Goal: Information Seeking & Learning: Check status

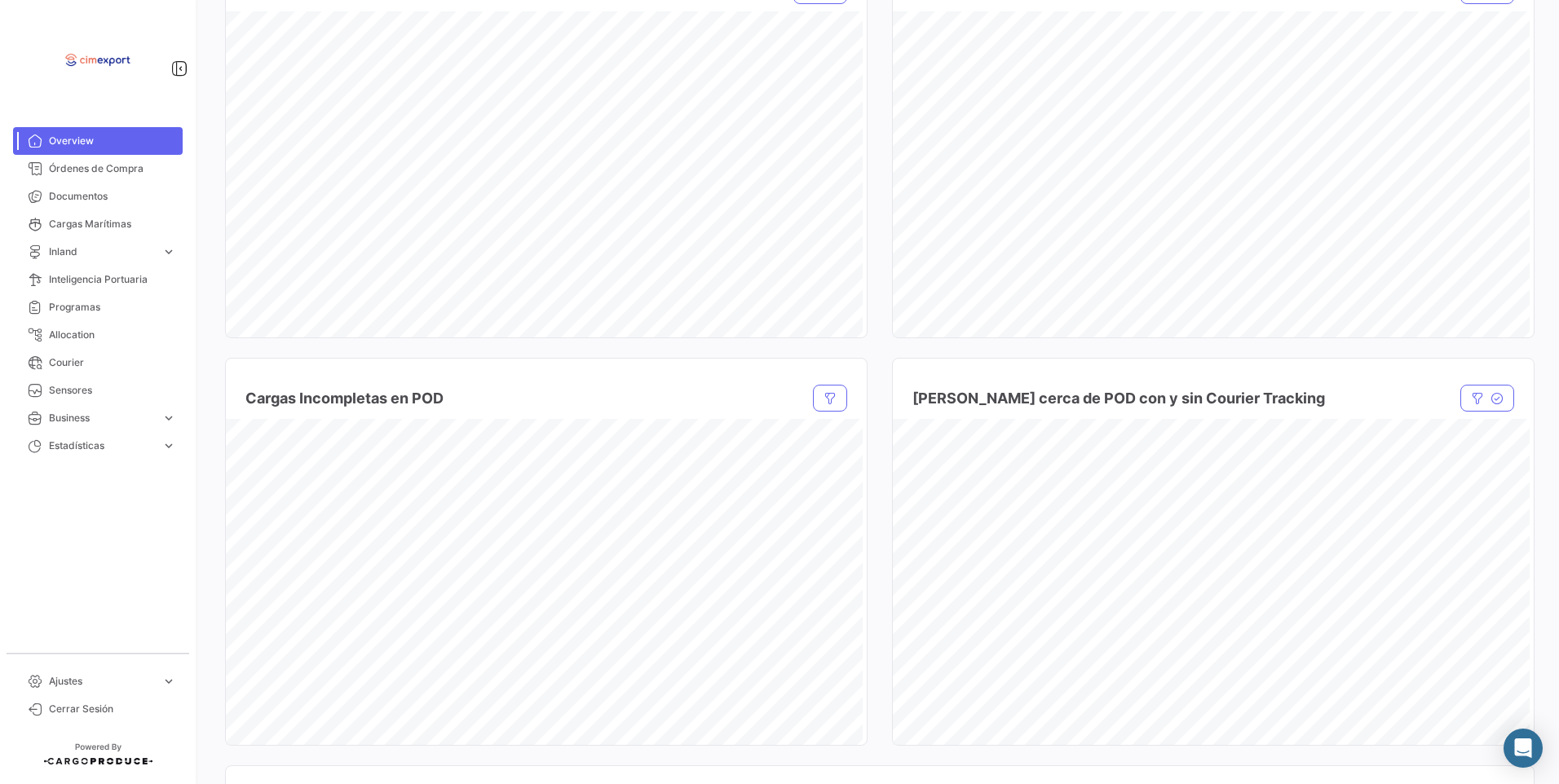
scroll to position [978, 0]
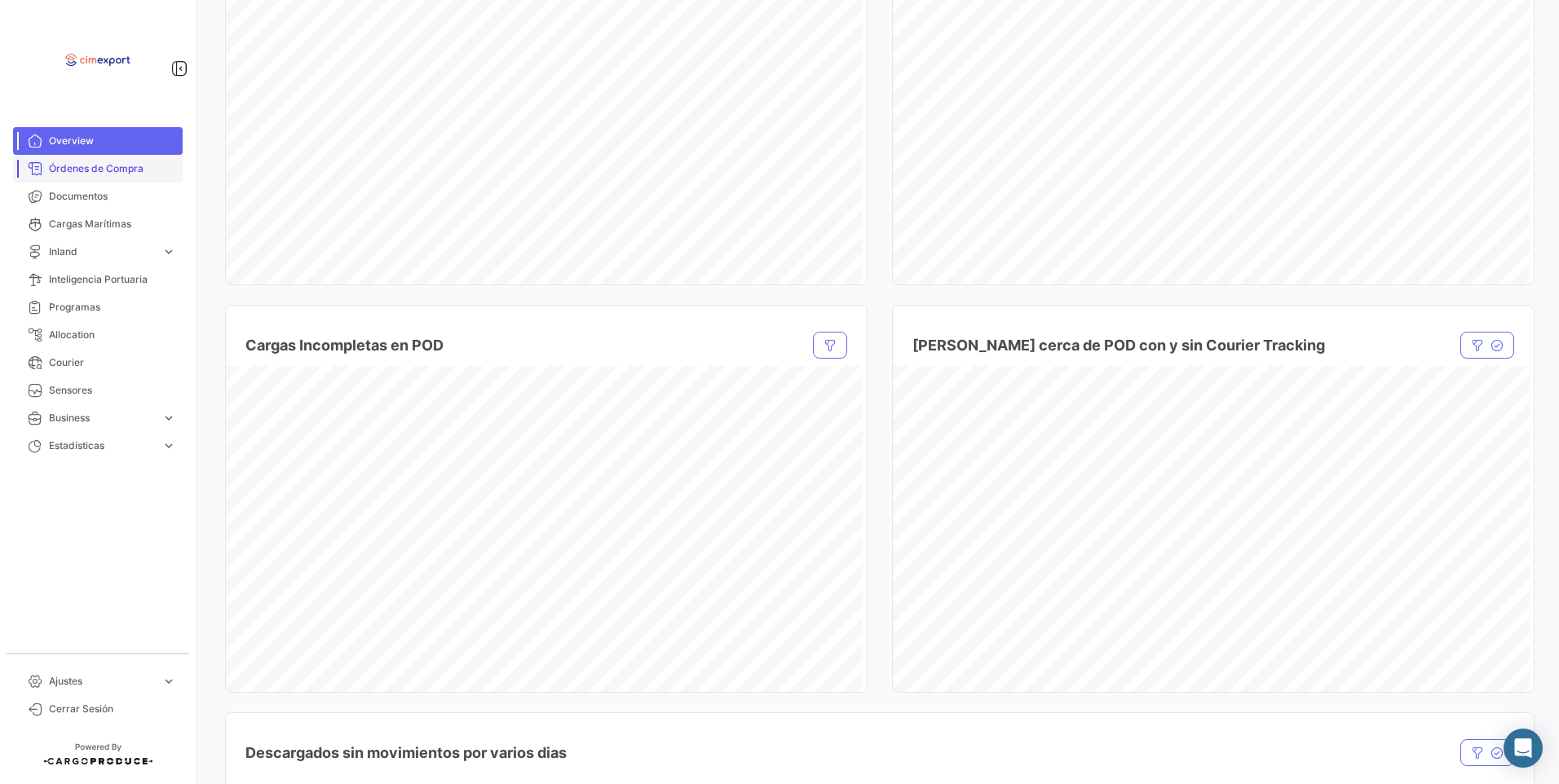
click at [136, 180] on link "Órdenes de Compra" at bounding box center [98, 168] width 170 height 28
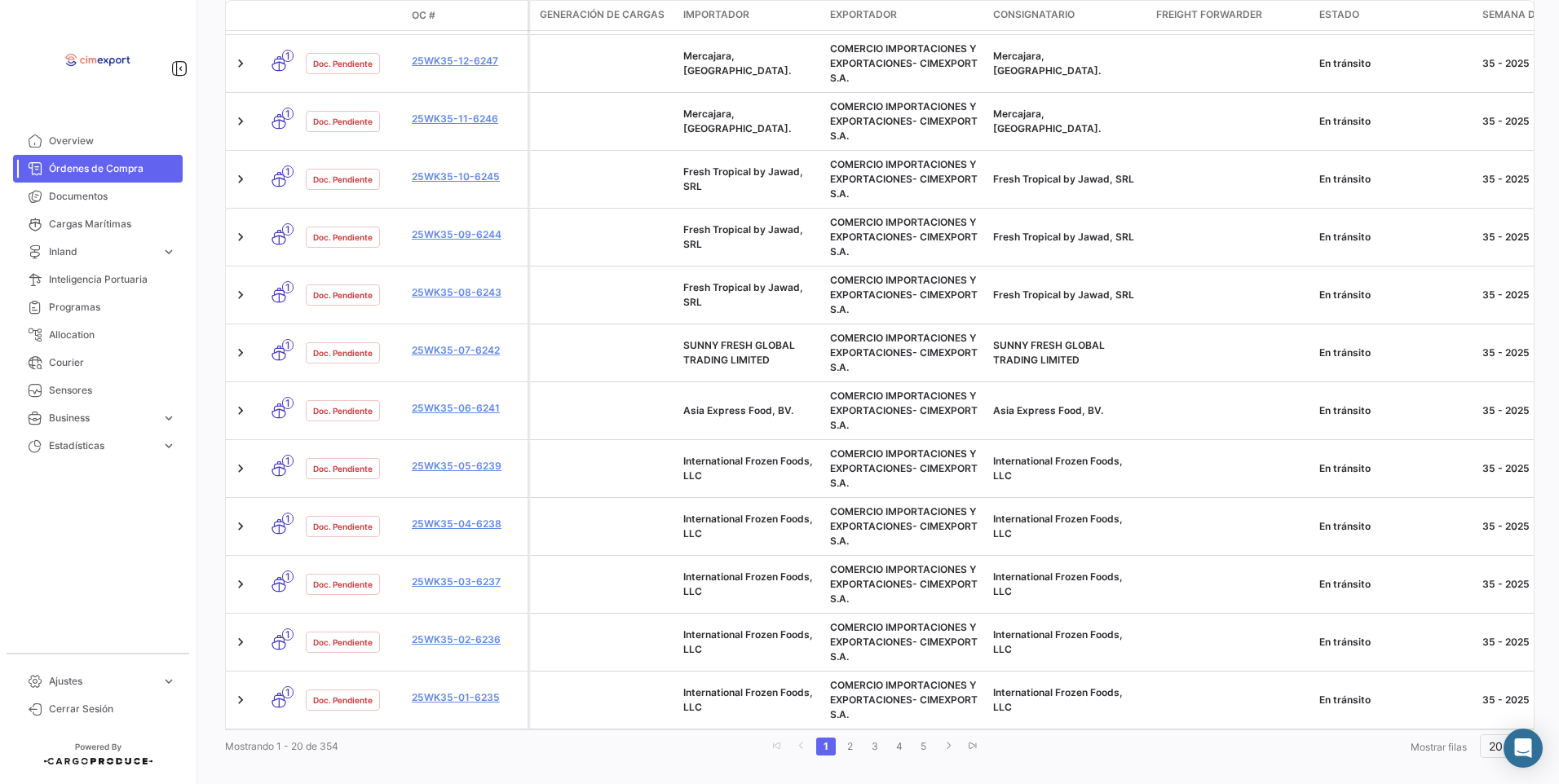
scroll to position [905, 0]
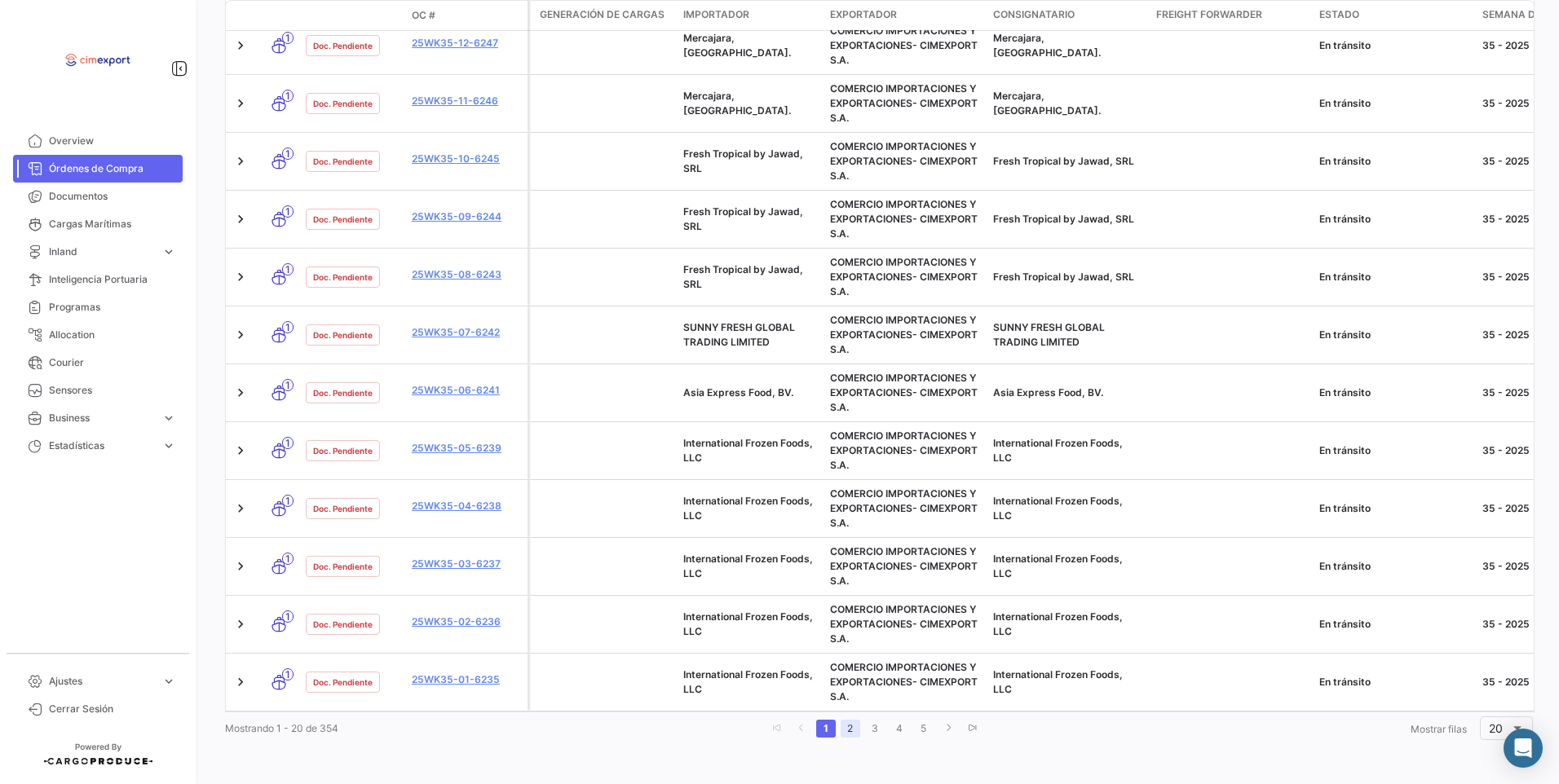
click at [841, 729] on link "2" at bounding box center [850, 729] width 20 height 18
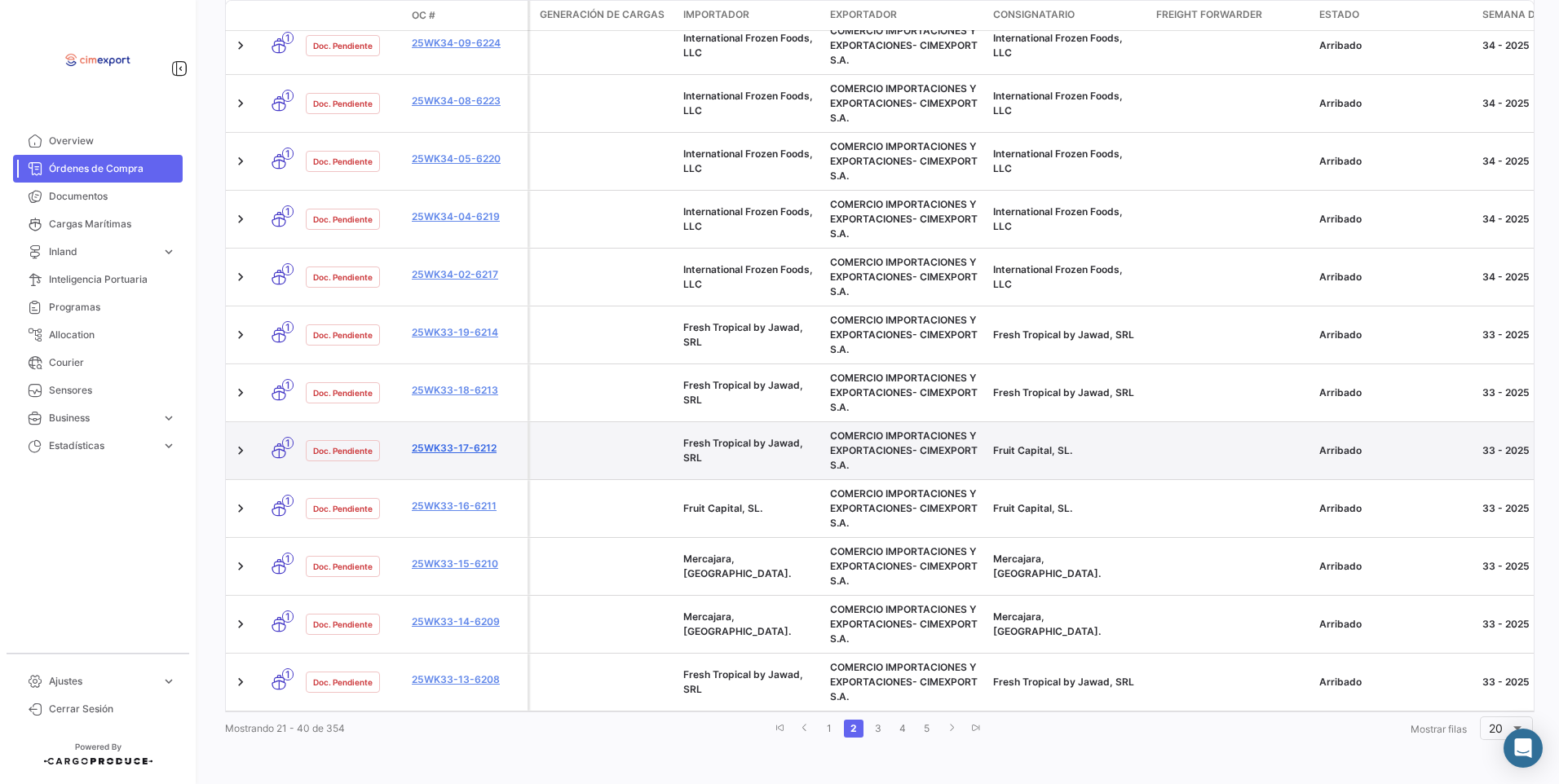
click at [458, 442] on link "25WK33-17-6212" at bounding box center [466, 448] width 109 height 14
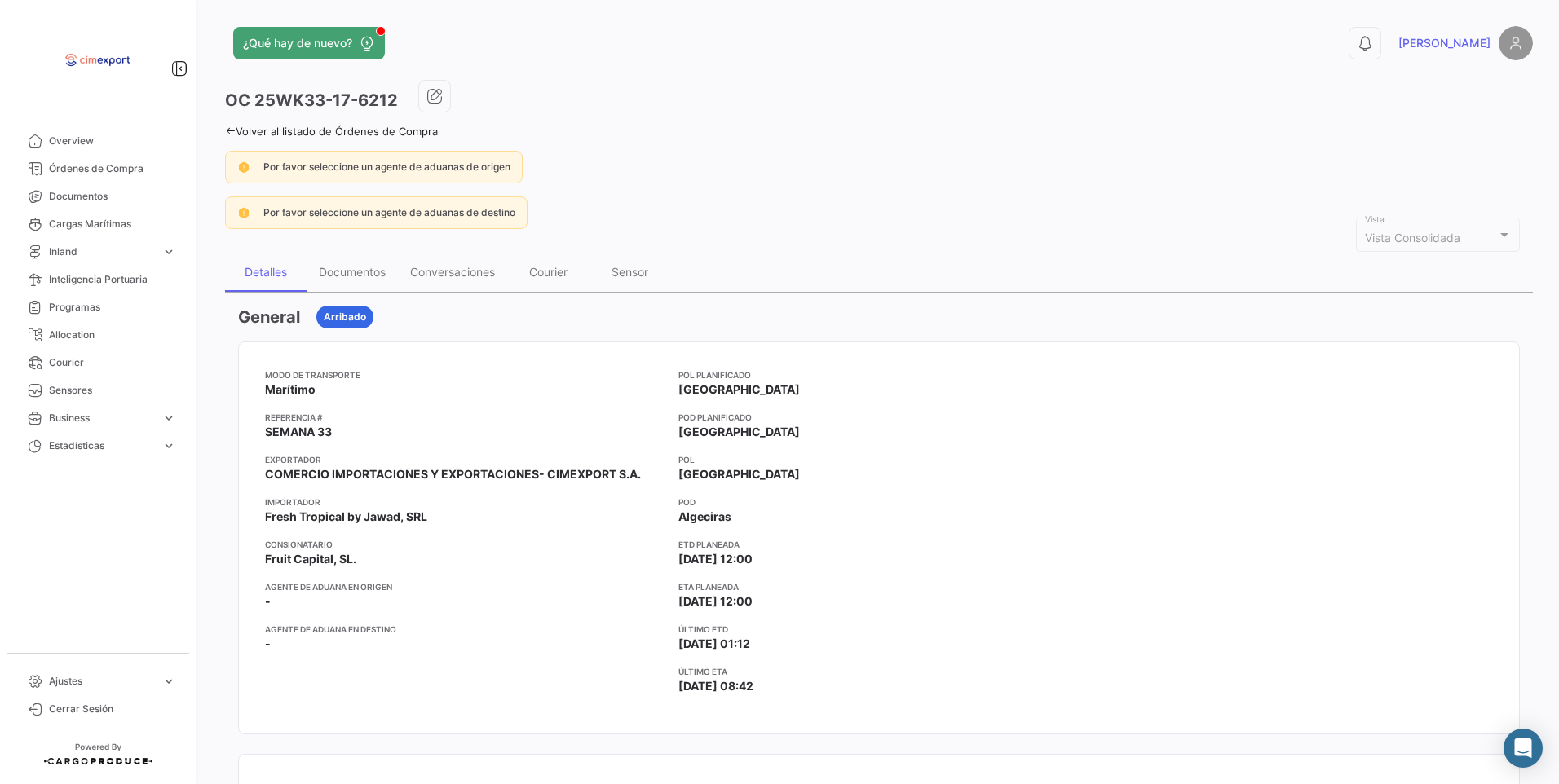
click at [227, 129] on icon at bounding box center [230, 131] width 11 height 11
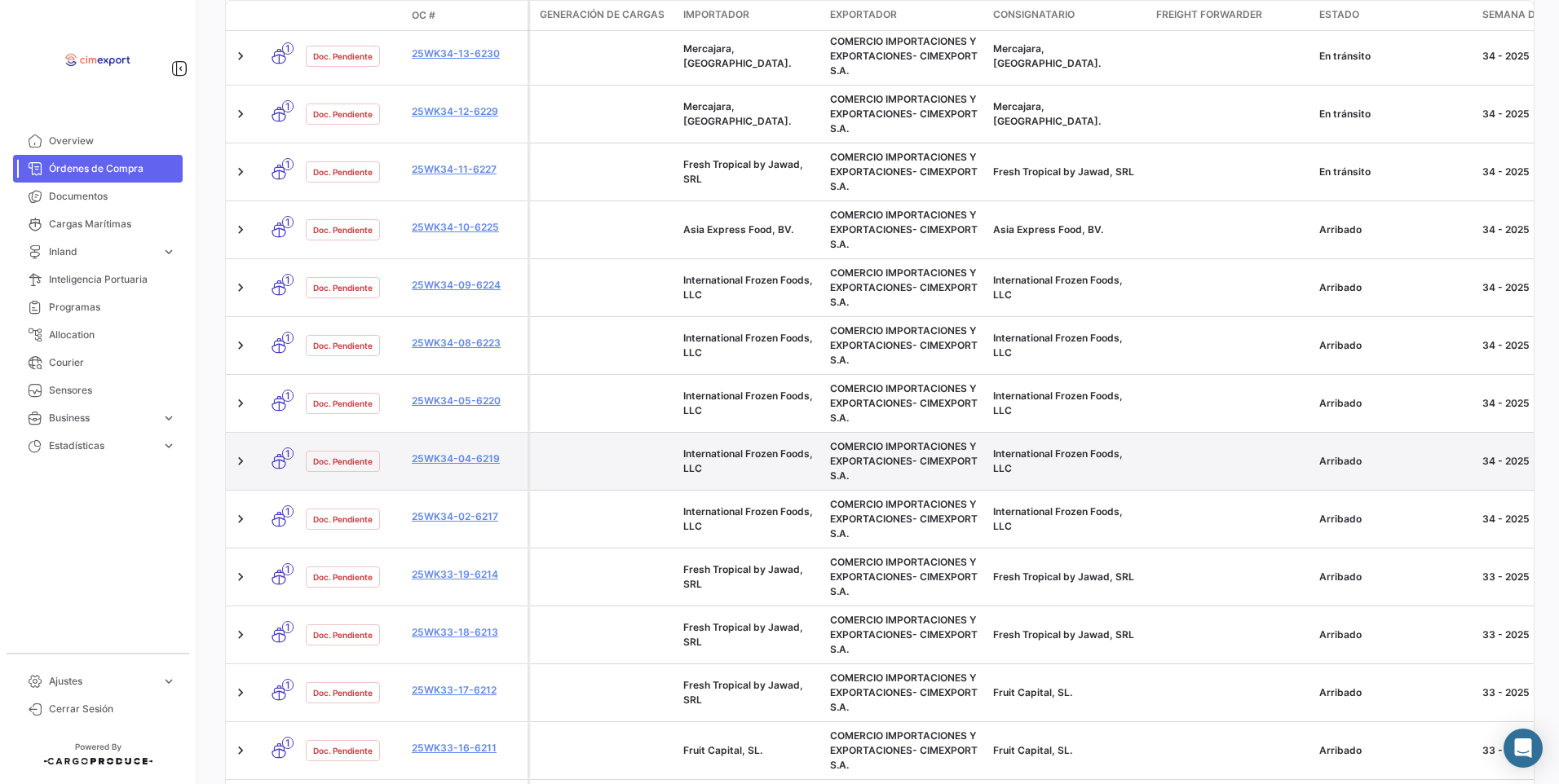
scroll to position [652, 0]
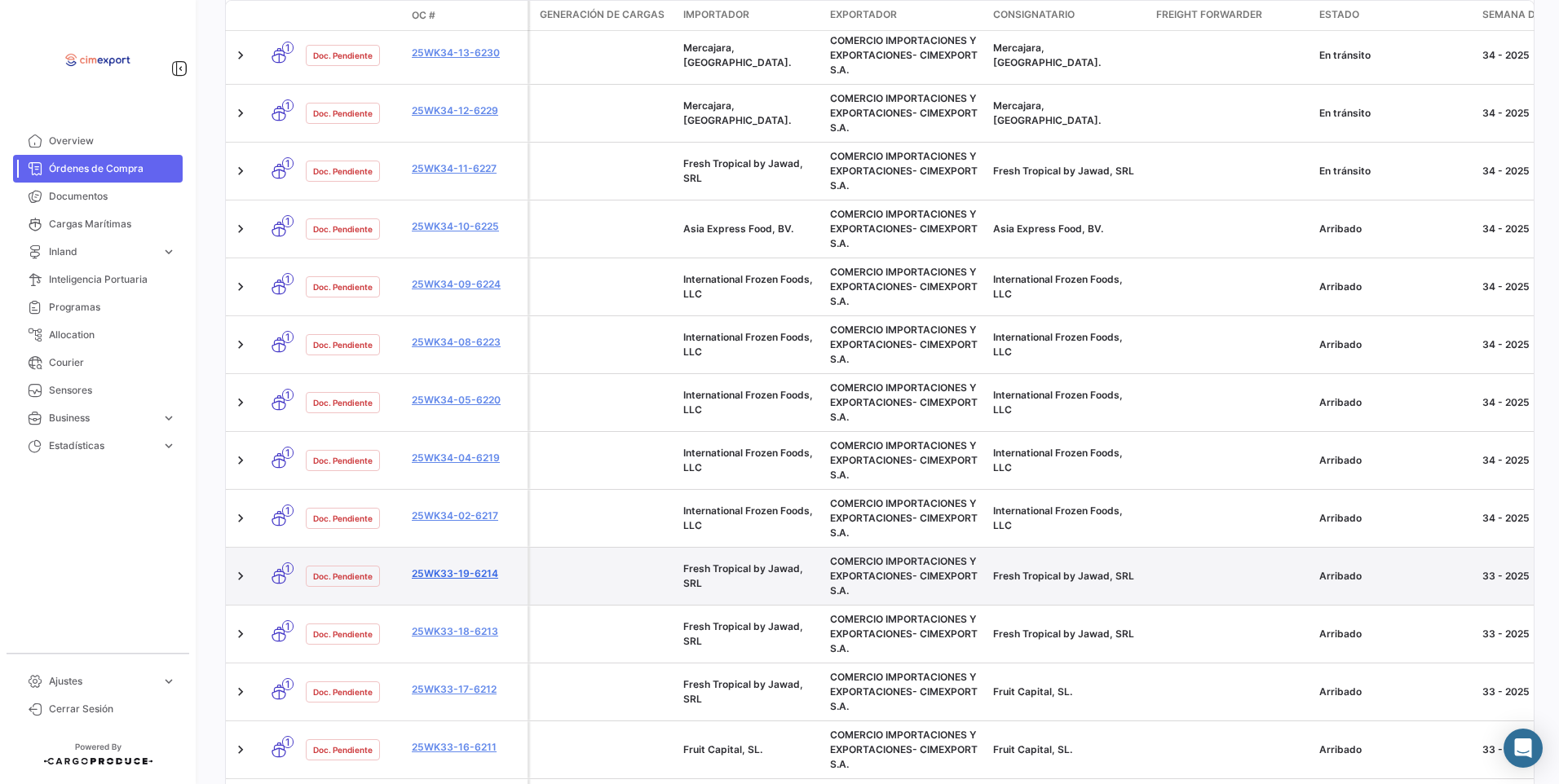
click at [473, 573] on link "25WK33-19-6214" at bounding box center [466, 574] width 109 height 14
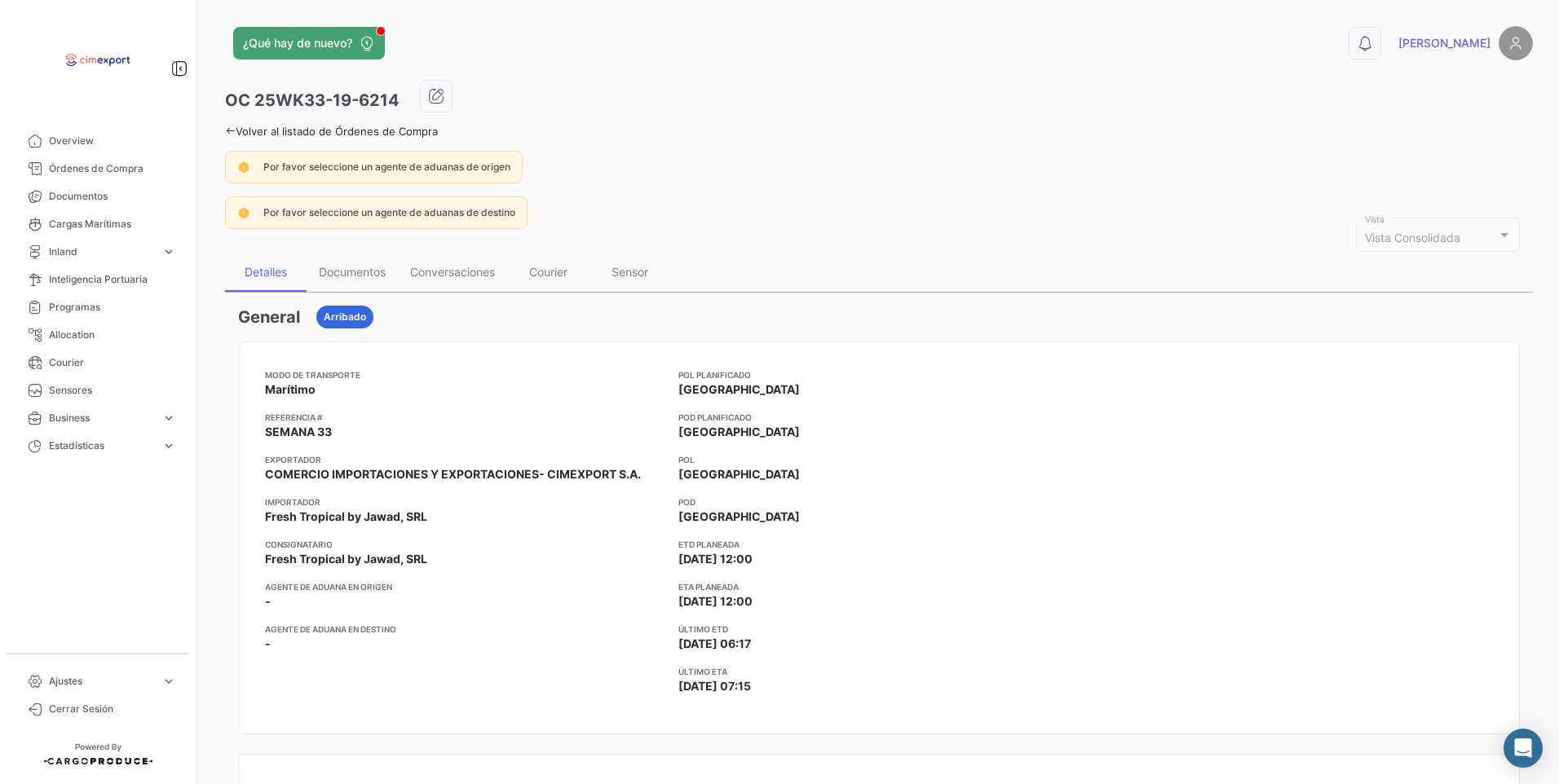
click at [238, 134] on link "Volver al listado de Órdenes de Compra" at bounding box center [331, 131] width 212 height 13
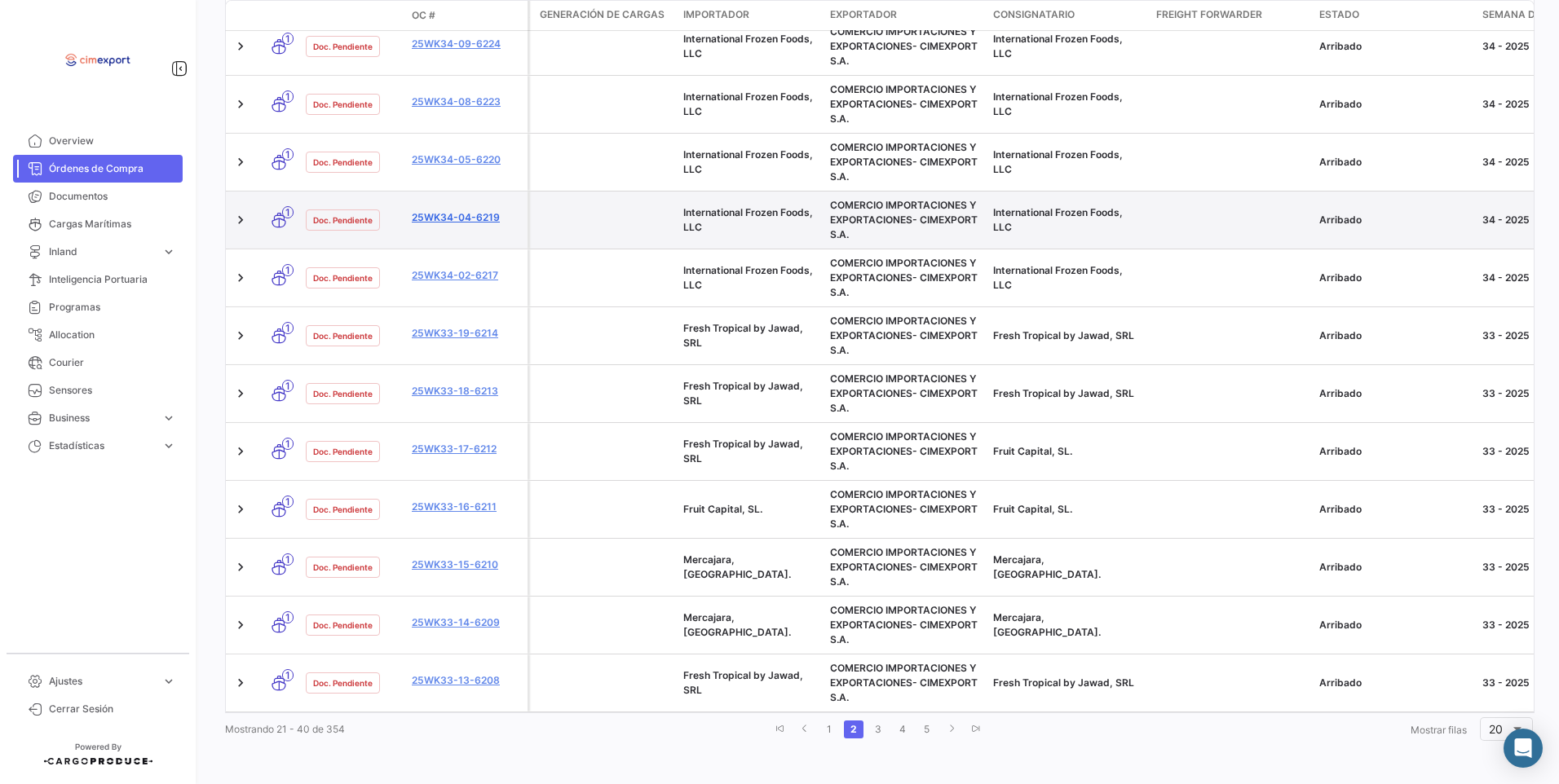
scroll to position [897, 0]
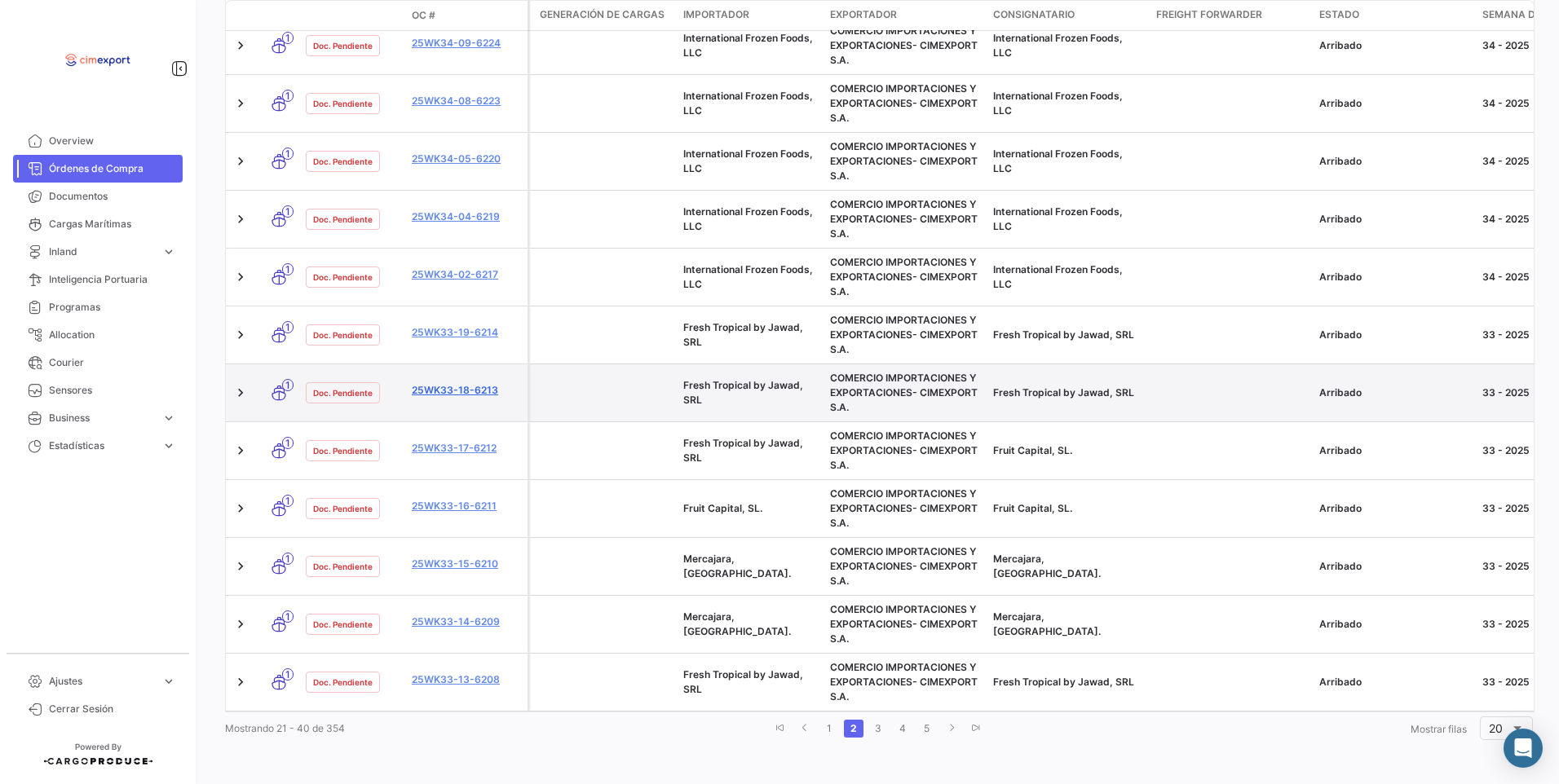
click at [468, 392] on link "25WK33-18-6213" at bounding box center [466, 390] width 109 height 14
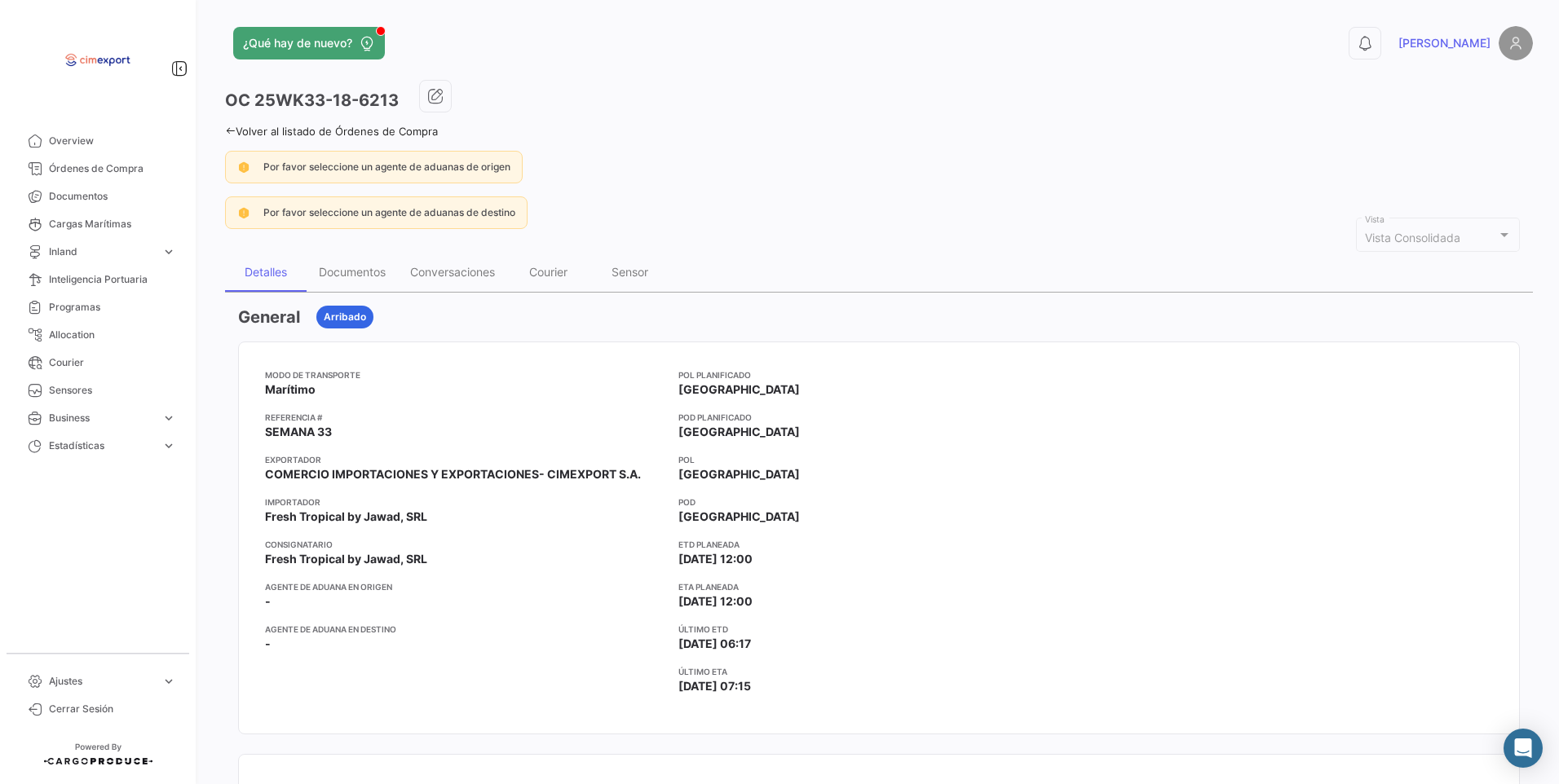
click at [235, 135] on icon at bounding box center [230, 131] width 11 height 11
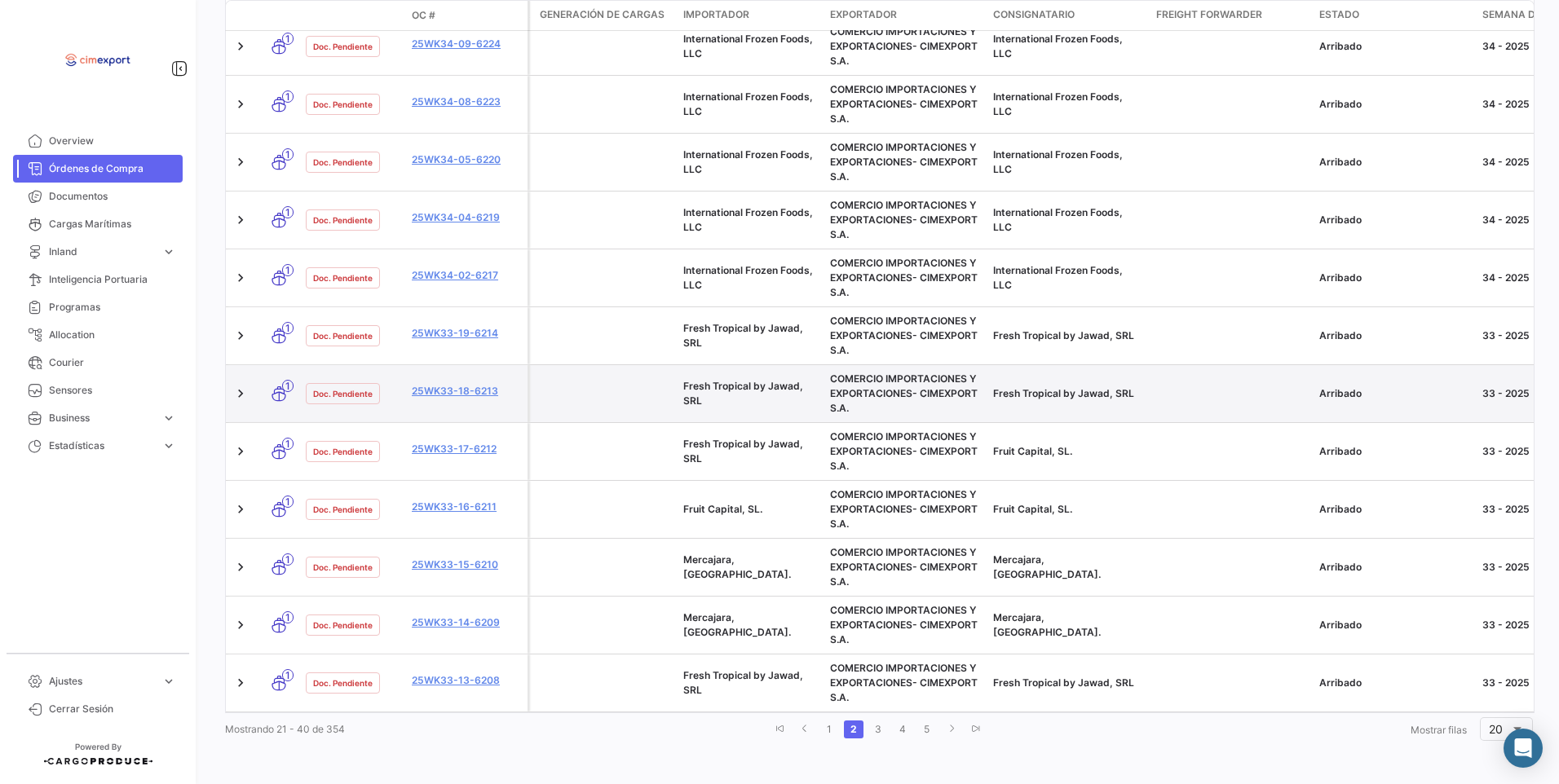
scroll to position [897, 0]
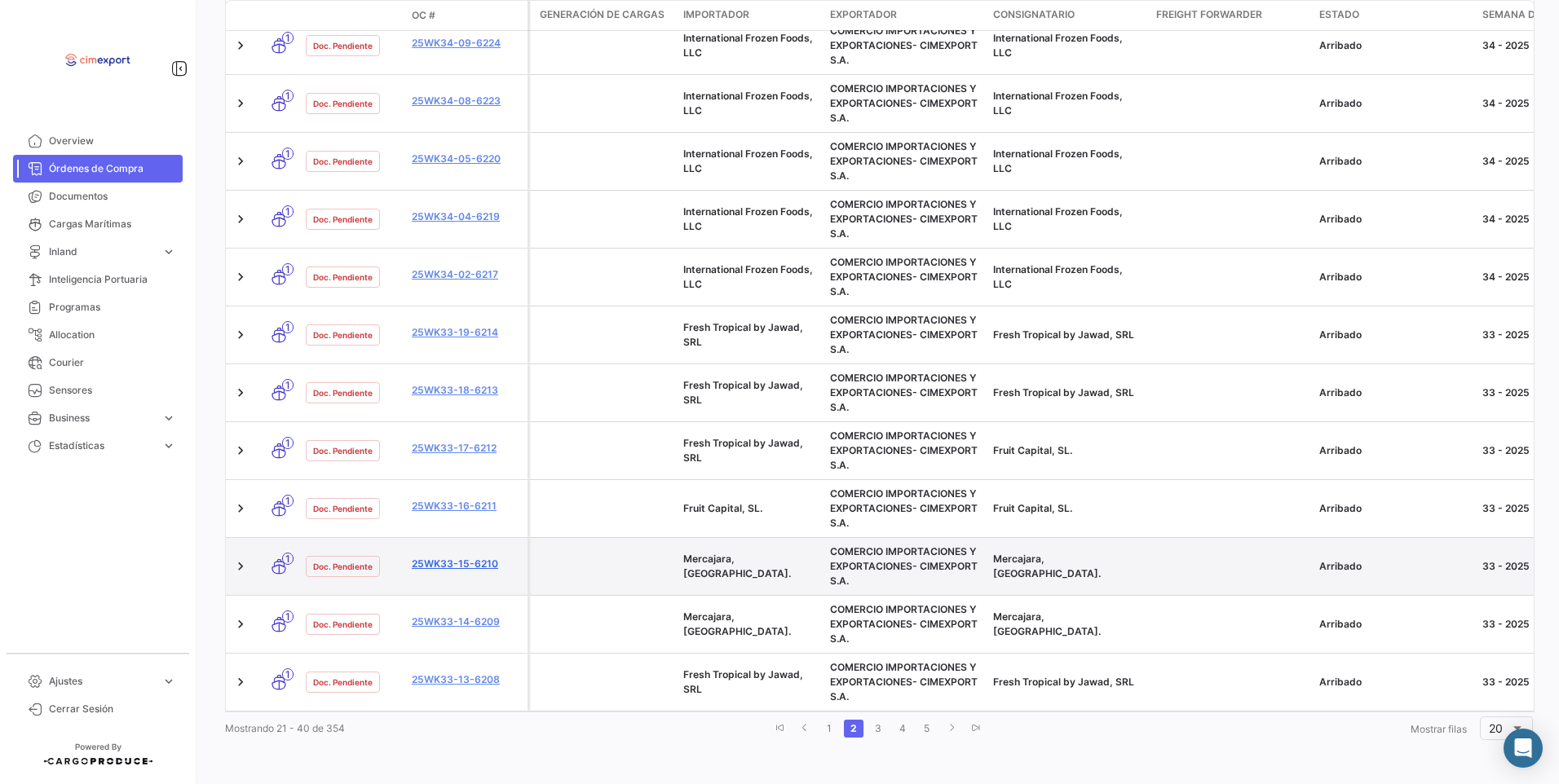
click at [455, 565] on link "25WK33-15-6210" at bounding box center [466, 564] width 109 height 14
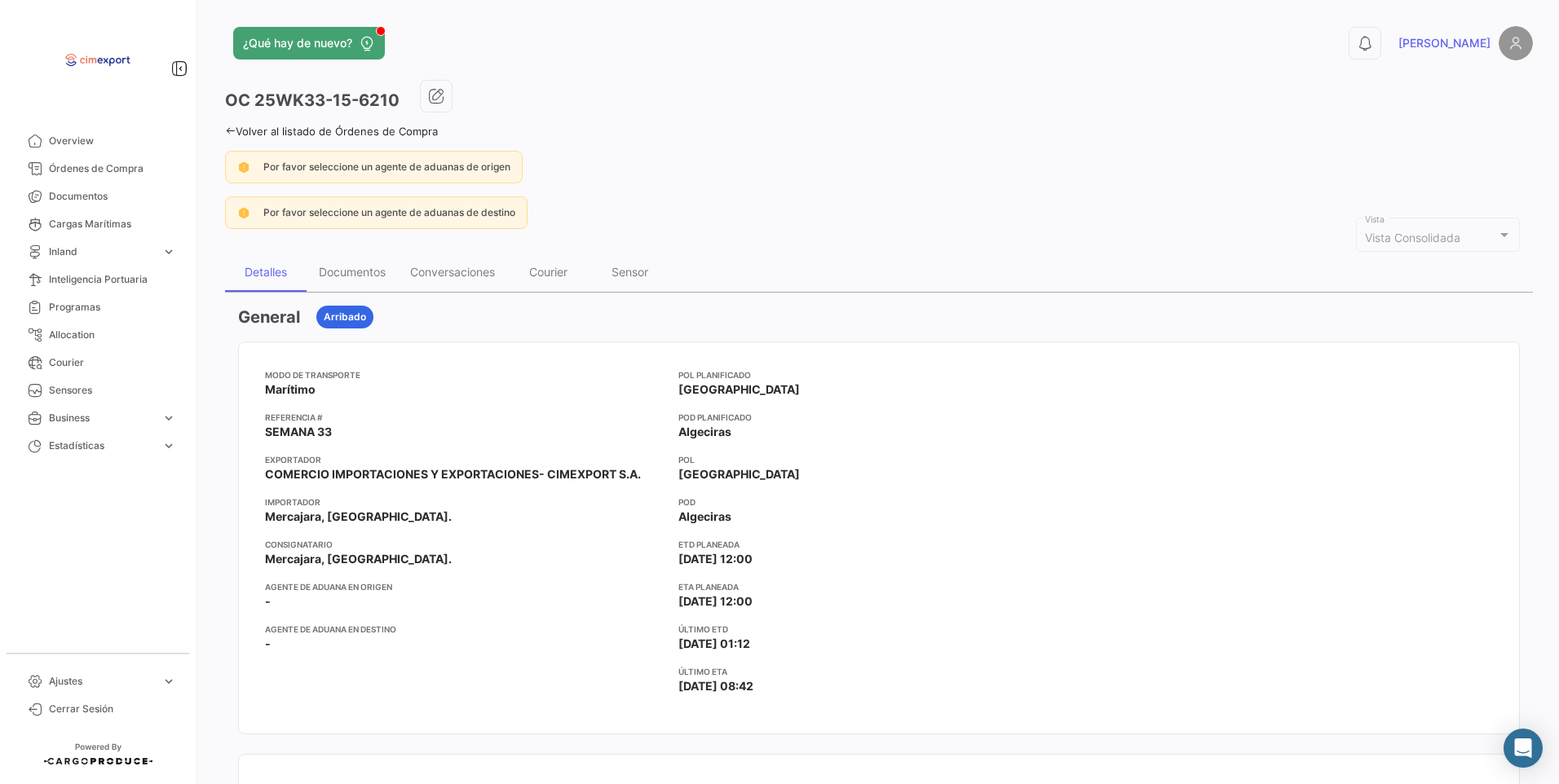
click at [238, 136] on link "Volver al listado de Órdenes de Compra" at bounding box center [331, 131] width 212 height 13
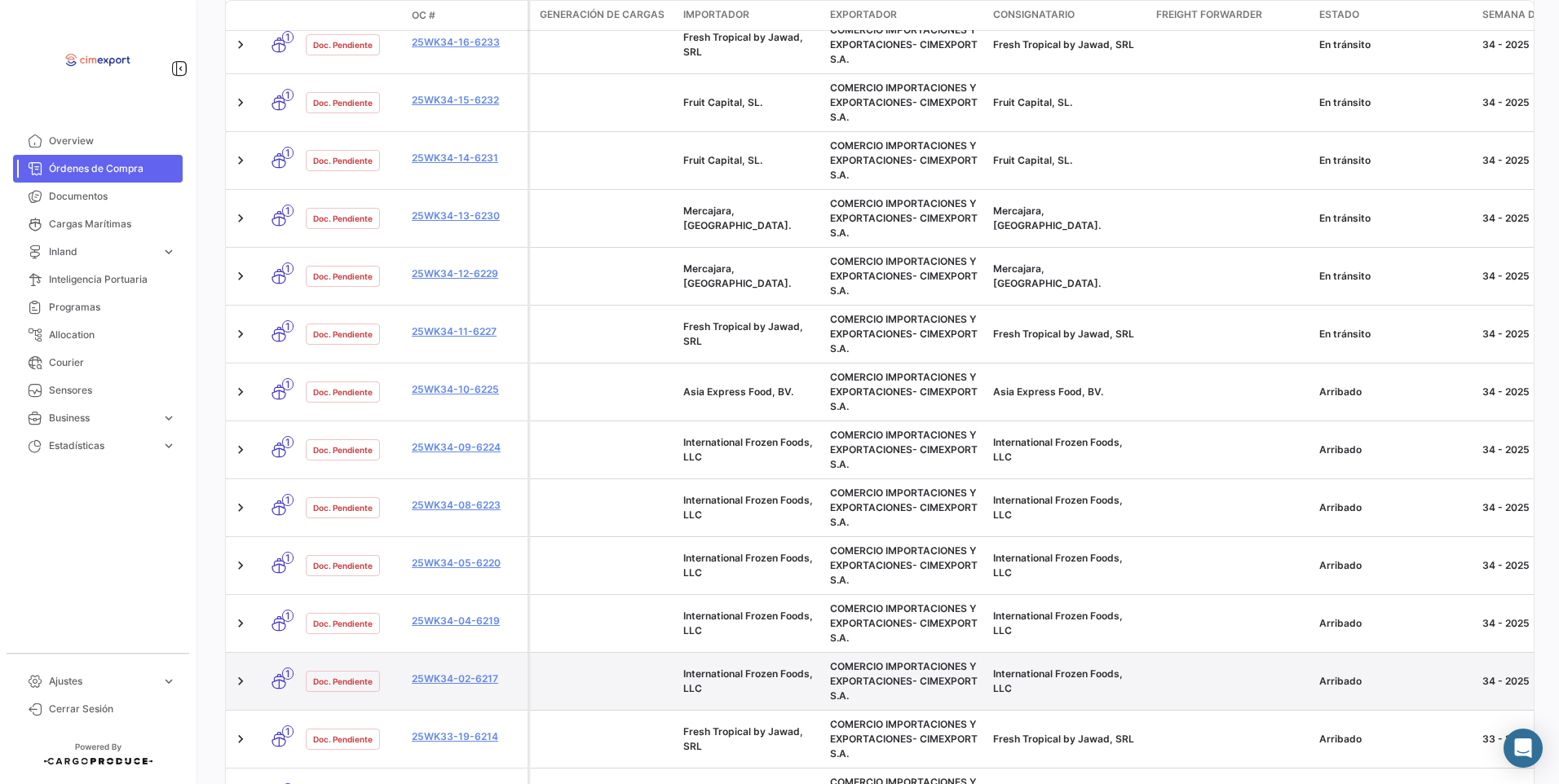
scroll to position [815, 0]
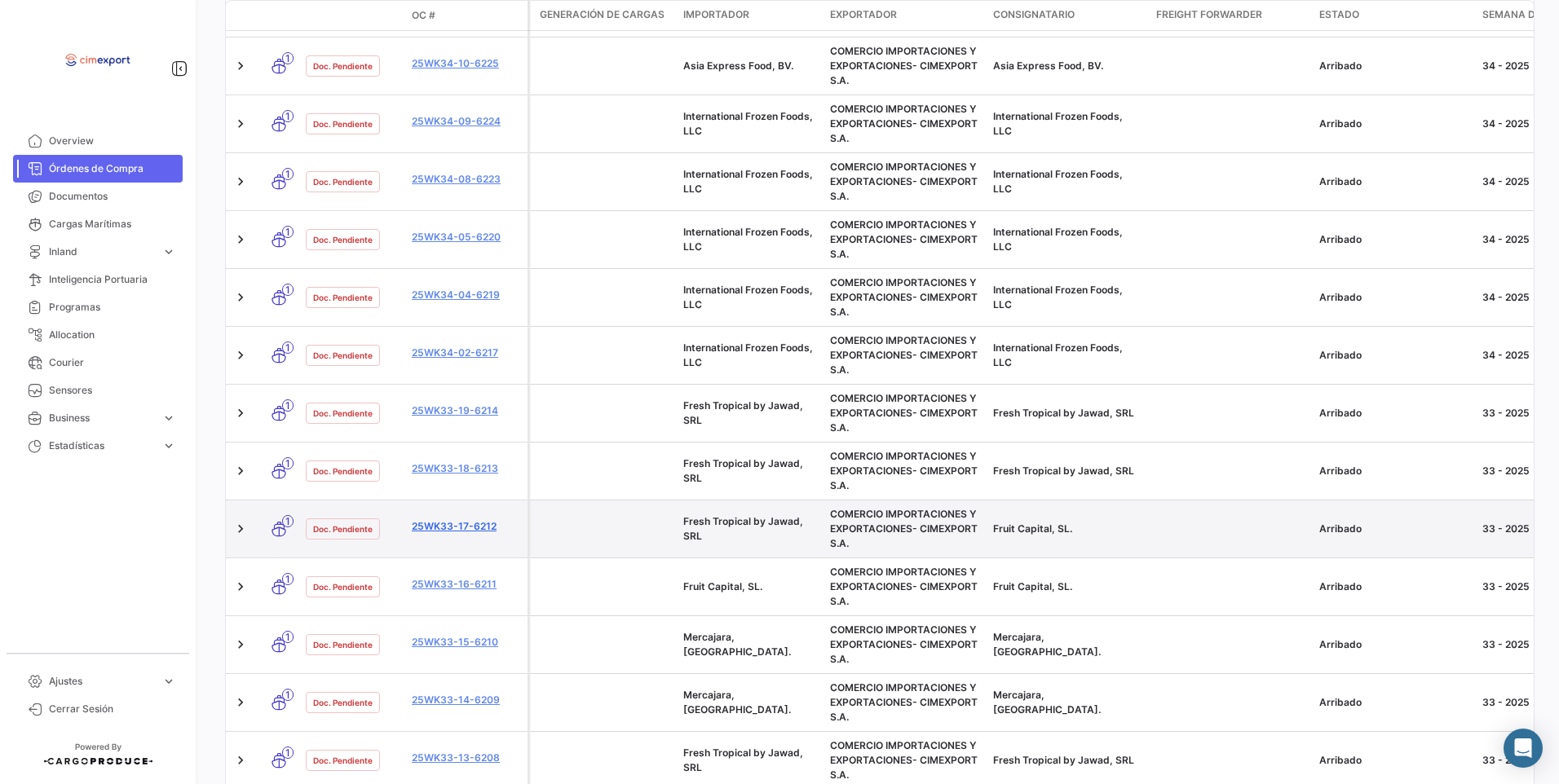
click at [443, 527] on link "25WK33-17-6212" at bounding box center [466, 527] width 109 height 14
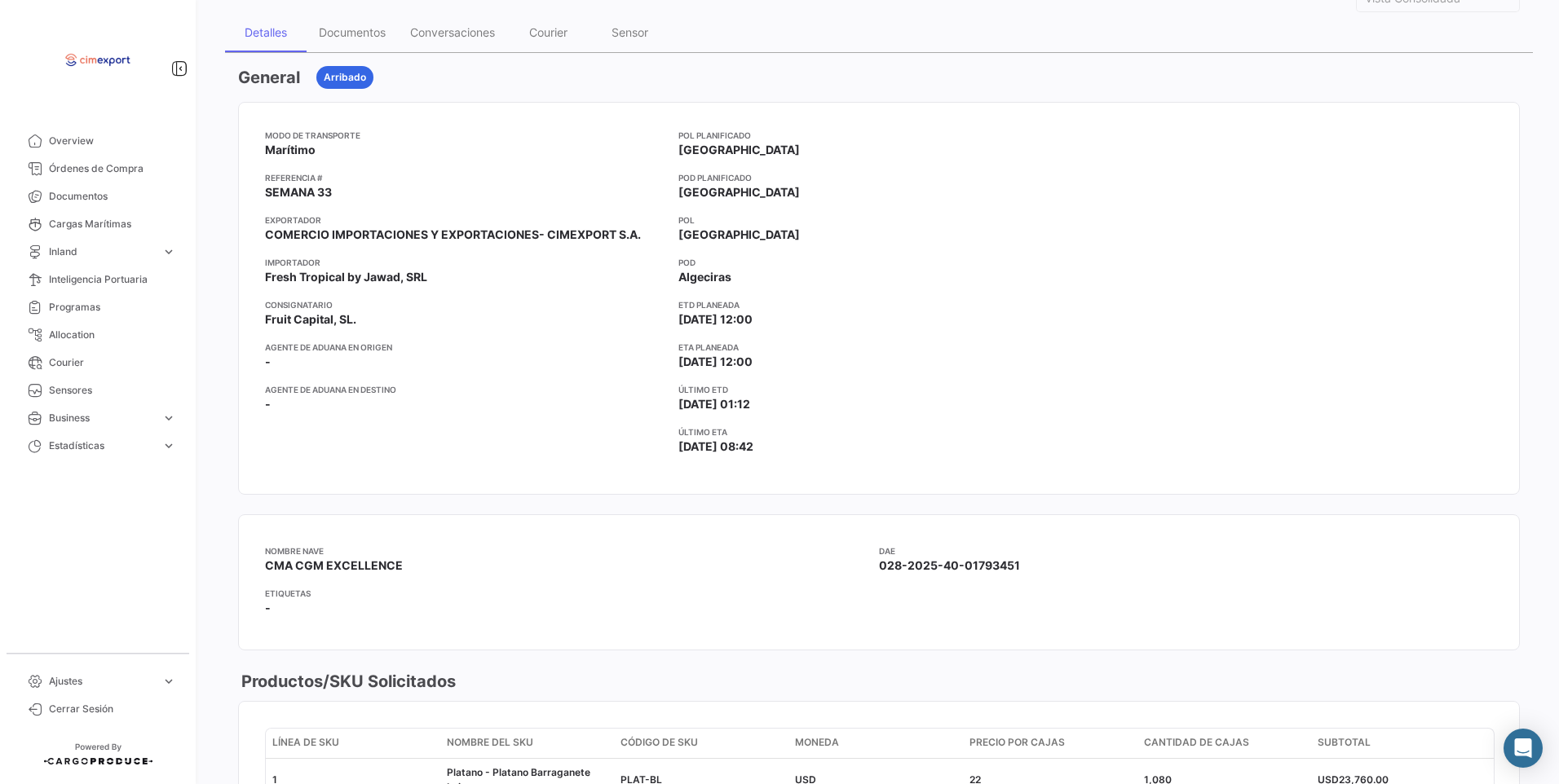
scroll to position [81, 0]
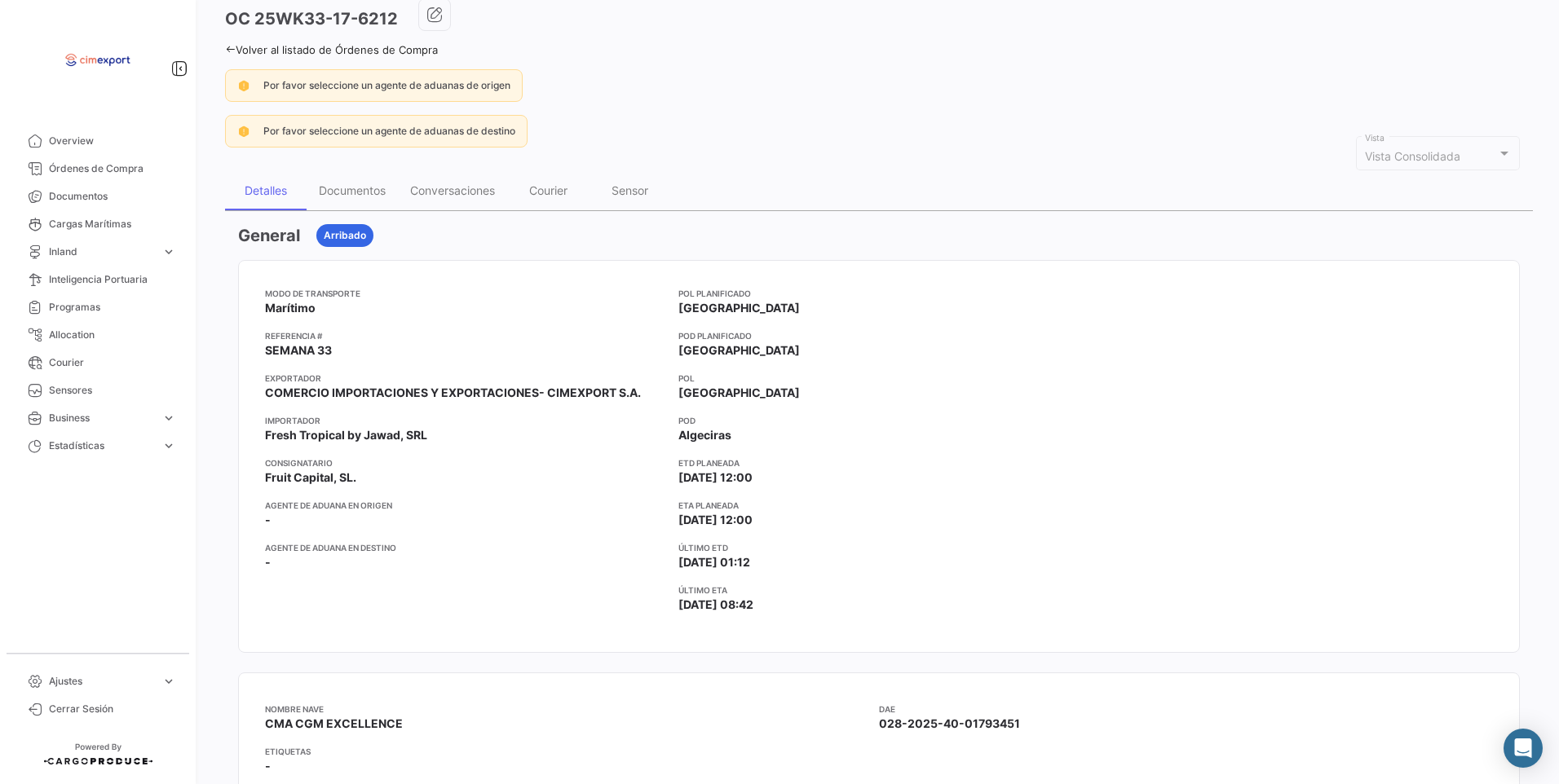
click at [230, 54] on icon at bounding box center [230, 50] width 11 height 11
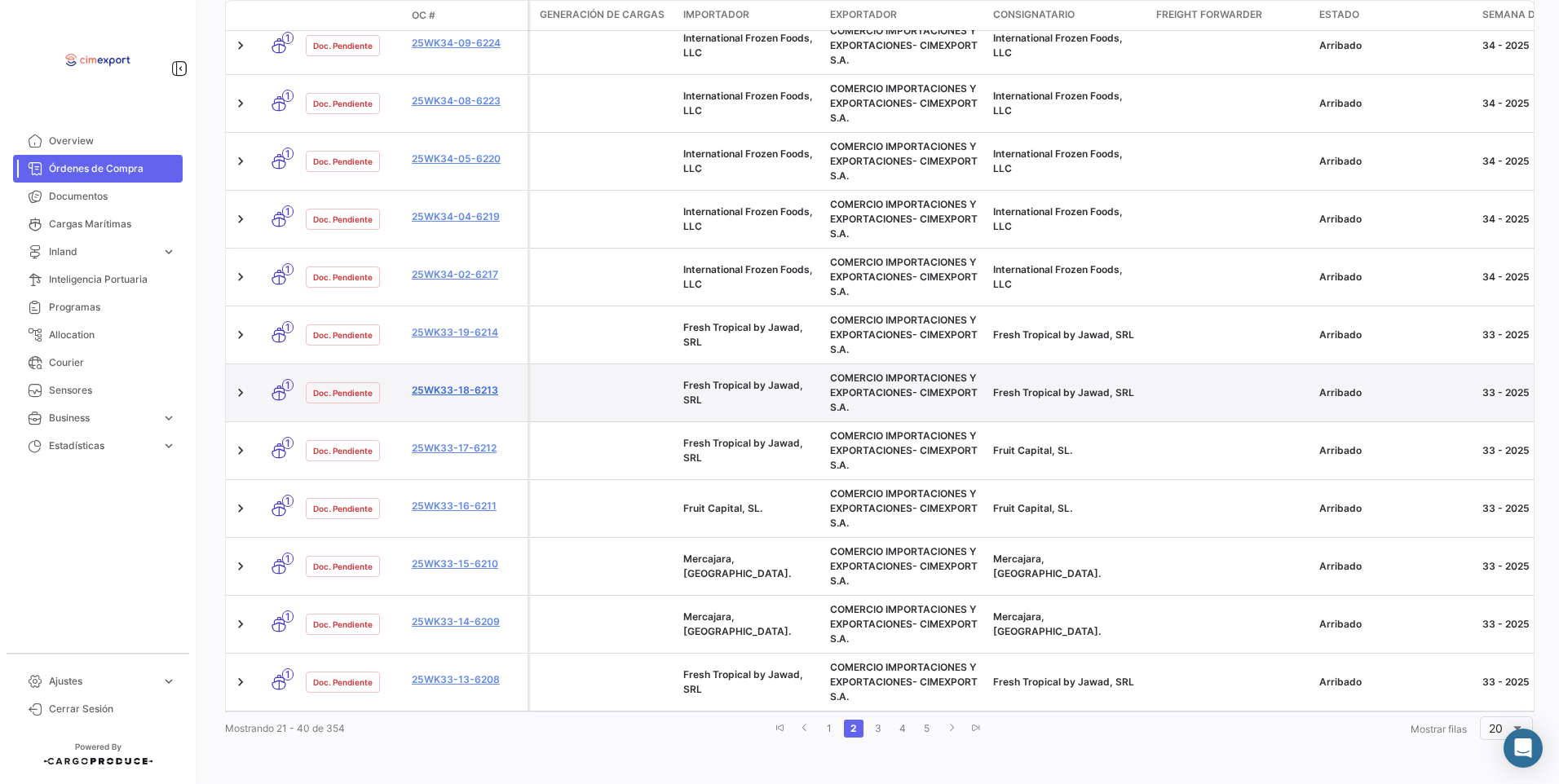
scroll to position [815, 0]
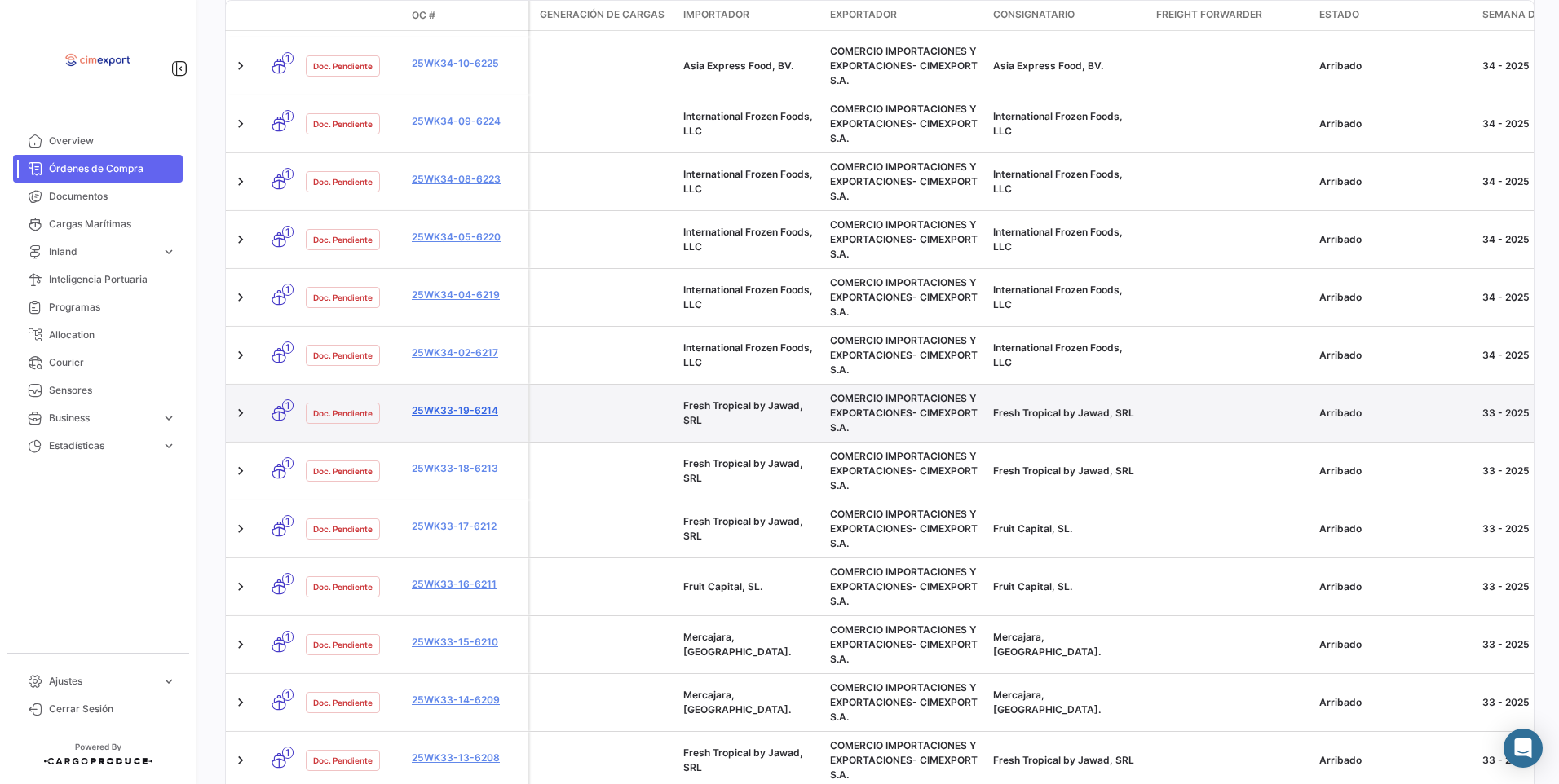
click at [466, 412] on link "25WK33-19-6214" at bounding box center [466, 411] width 109 height 14
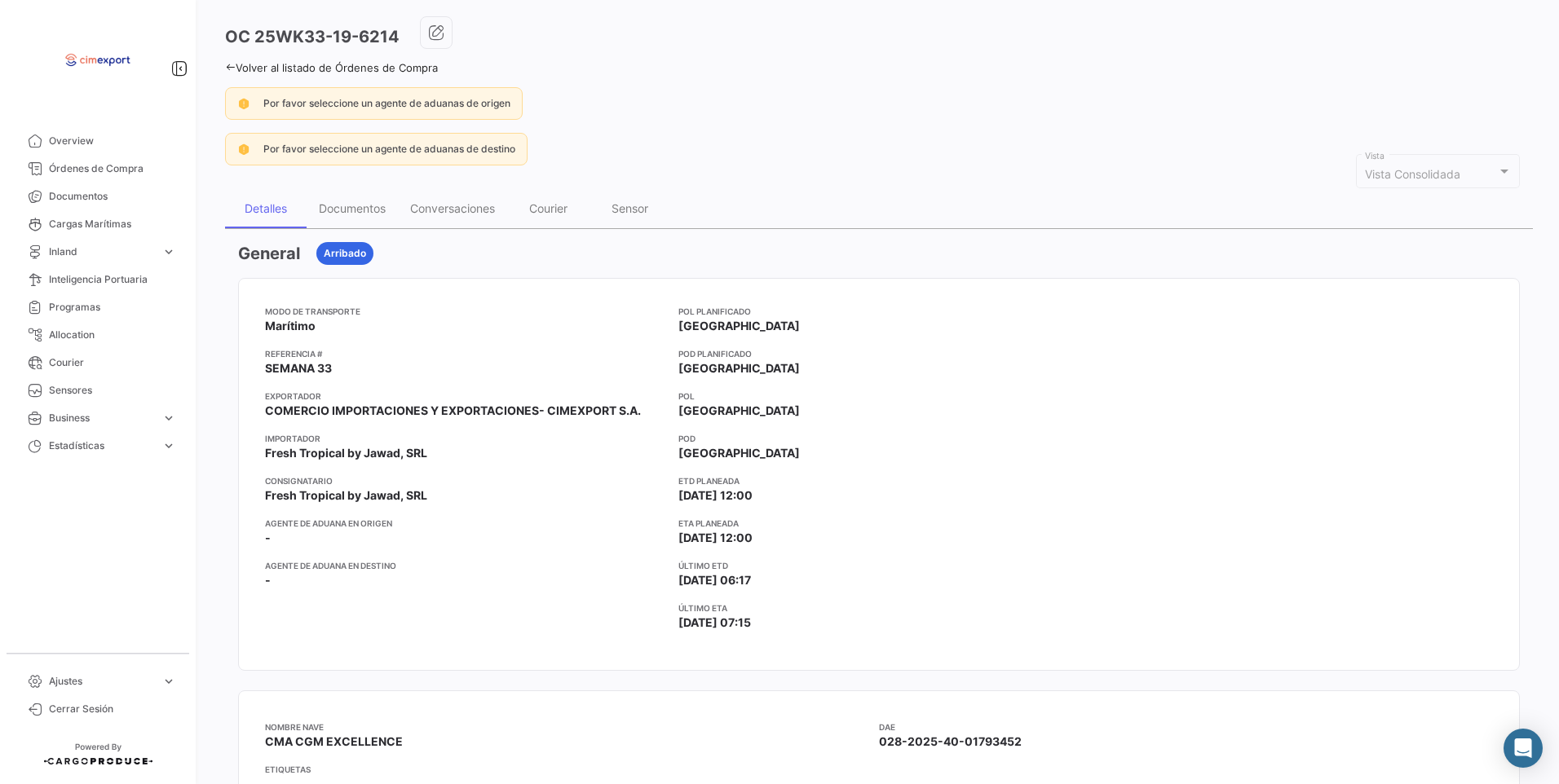
scroll to position [81, 0]
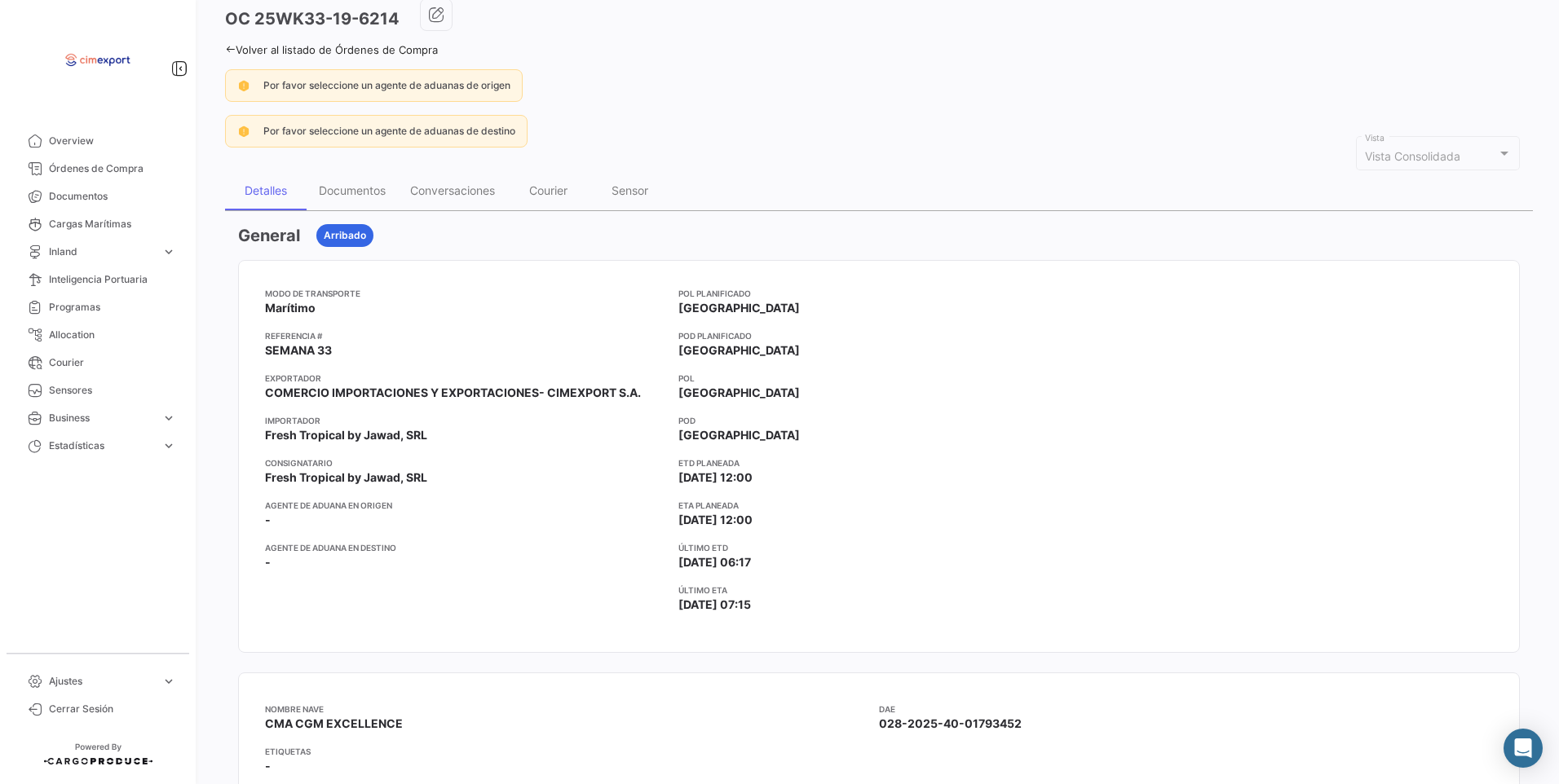
click at [248, 49] on link "Volver al listado de Órdenes de Compra" at bounding box center [331, 50] width 212 height 13
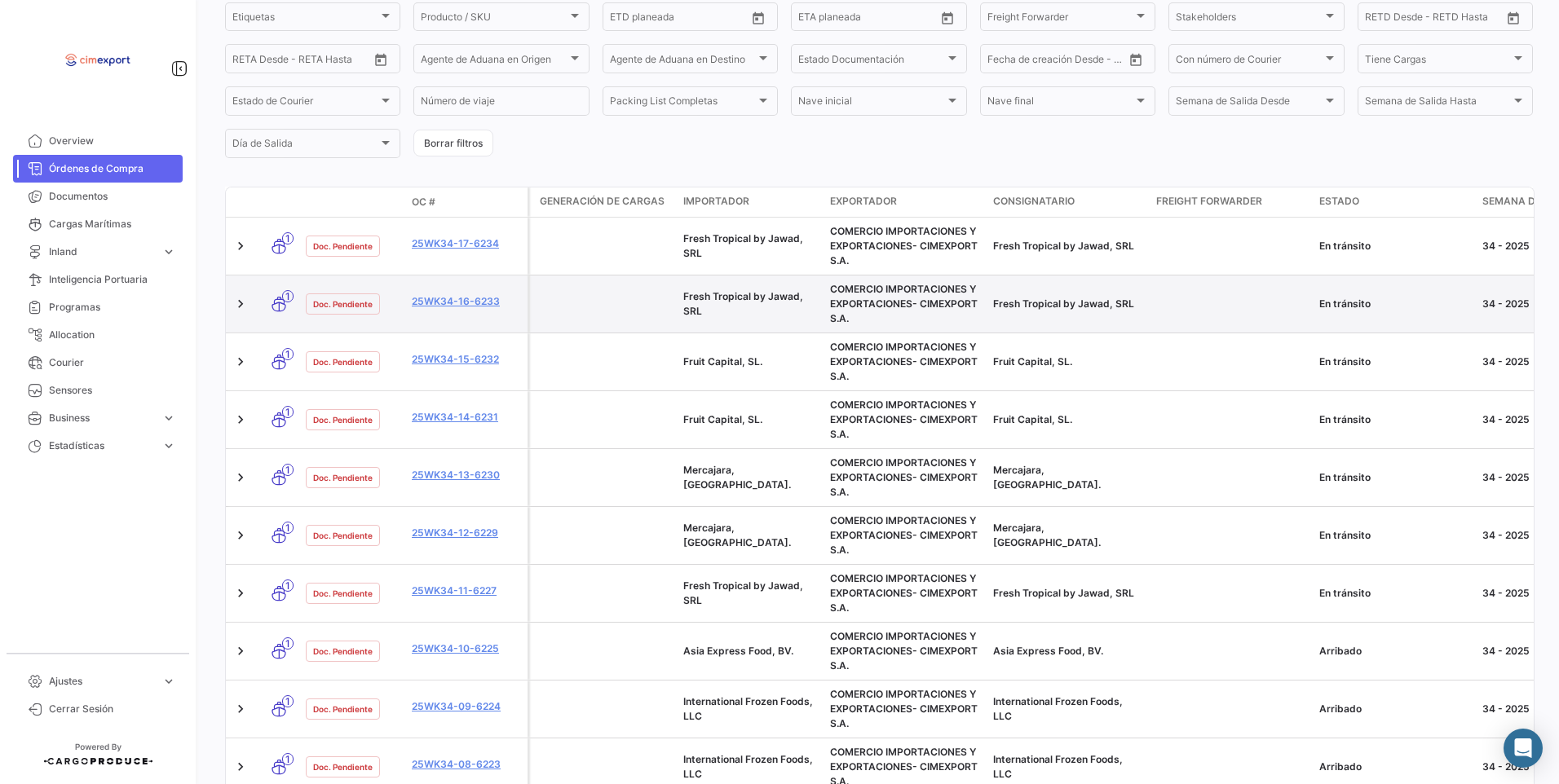
scroll to position [407, 0]
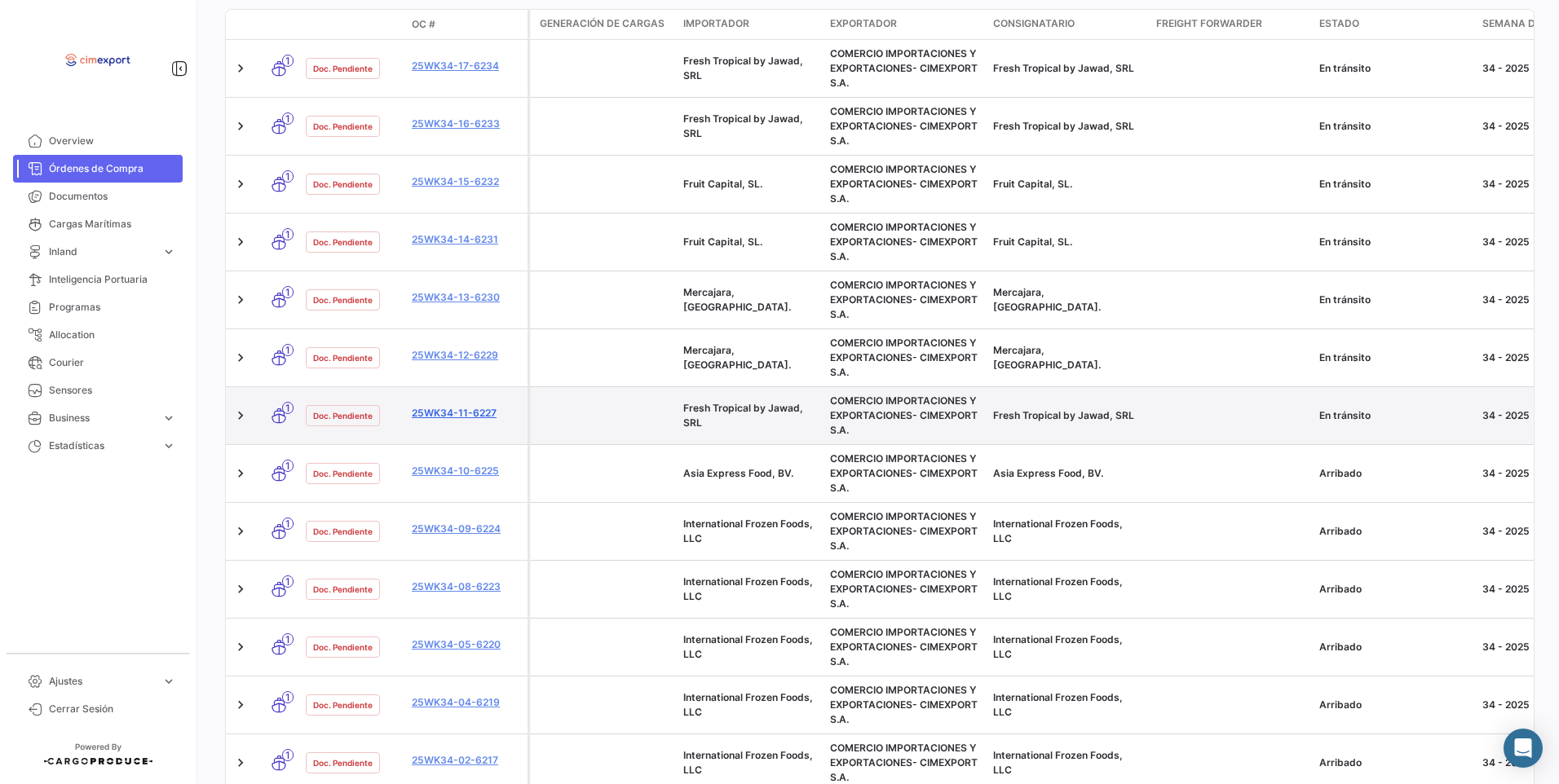
click at [465, 415] on link "25WK34-11-6227" at bounding box center [466, 413] width 109 height 14
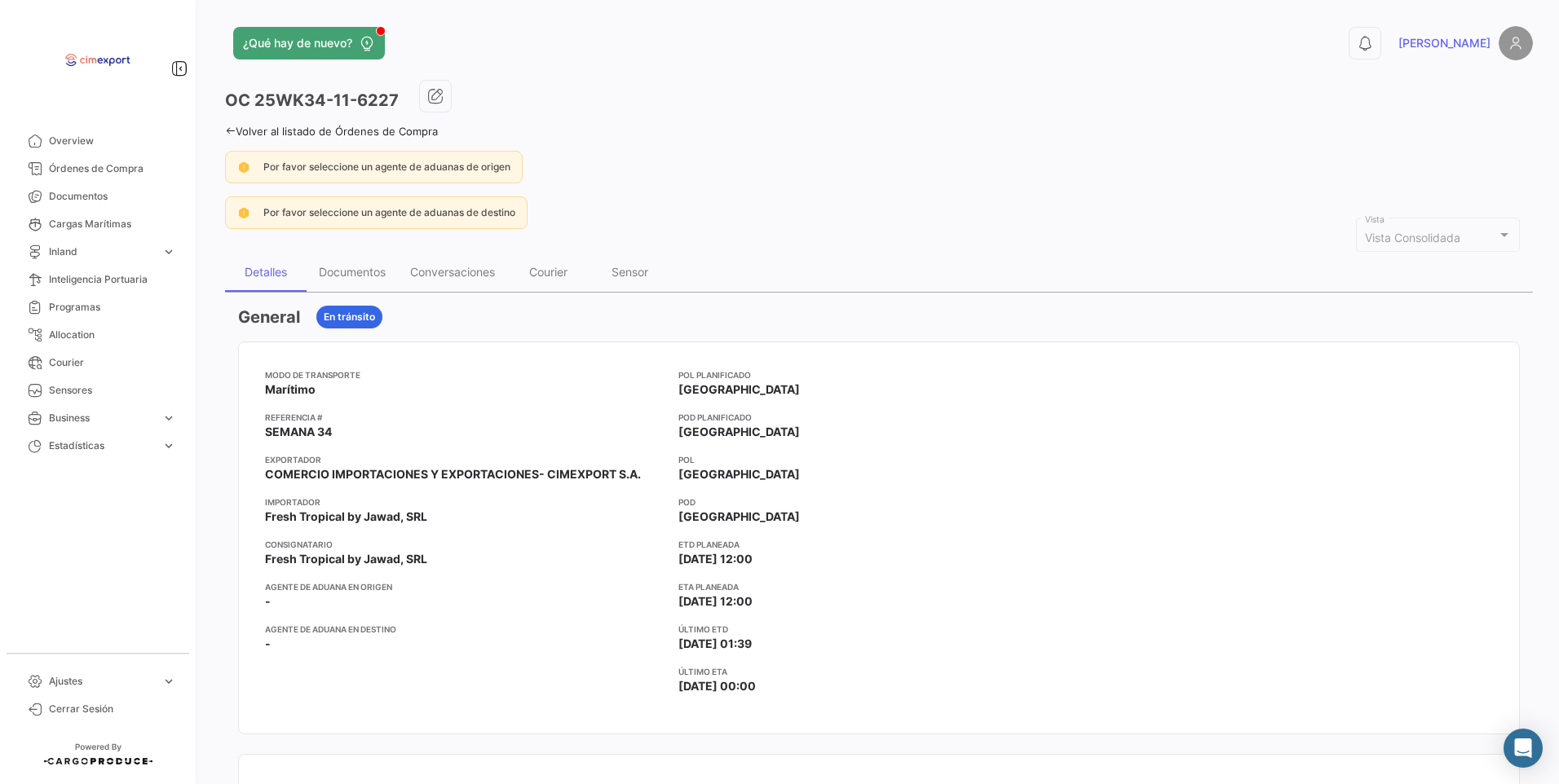
click at [228, 135] on icon at bounding box center [230, 131] width 11 height 11
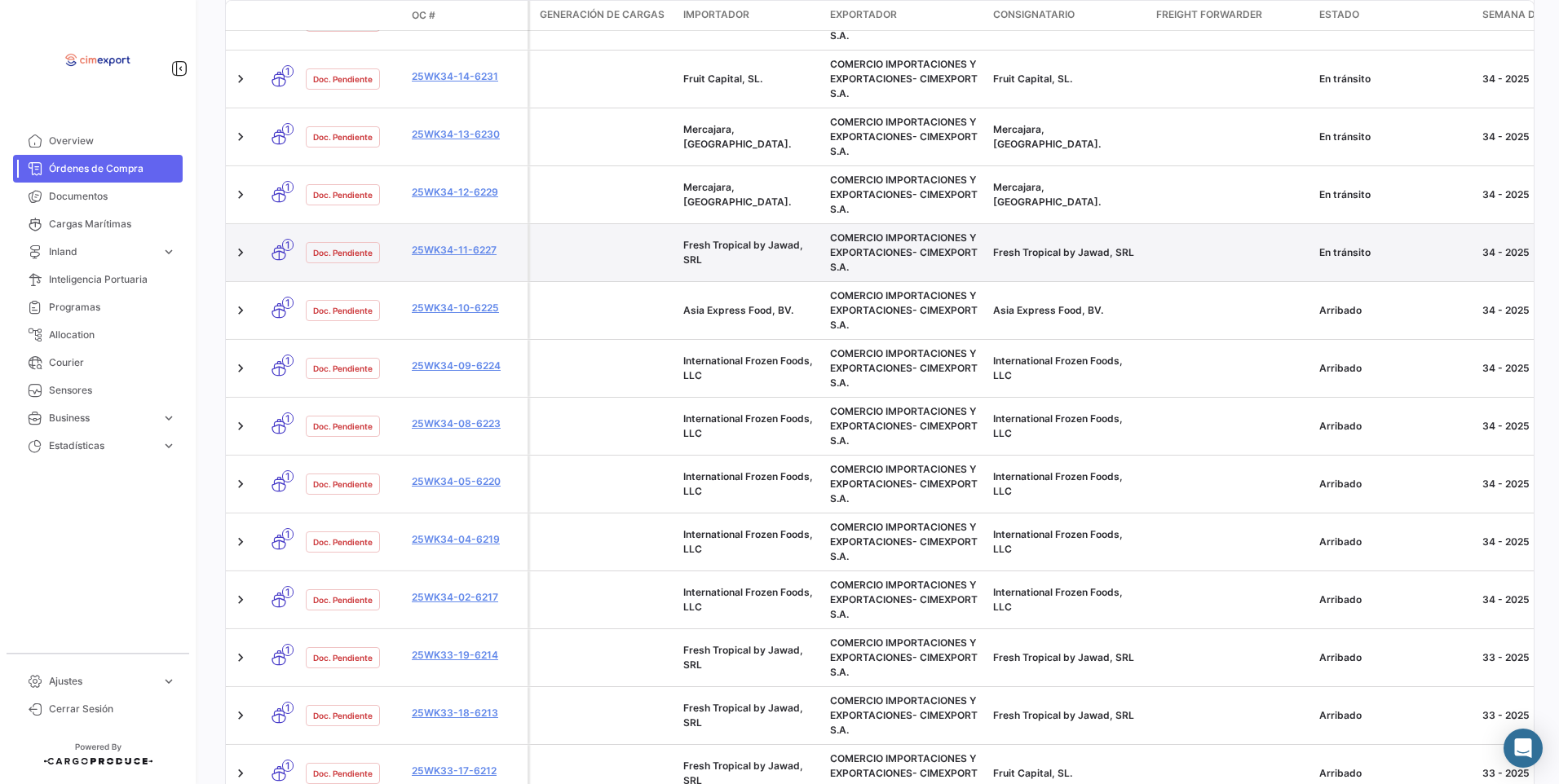
scroll to position [489, 0]
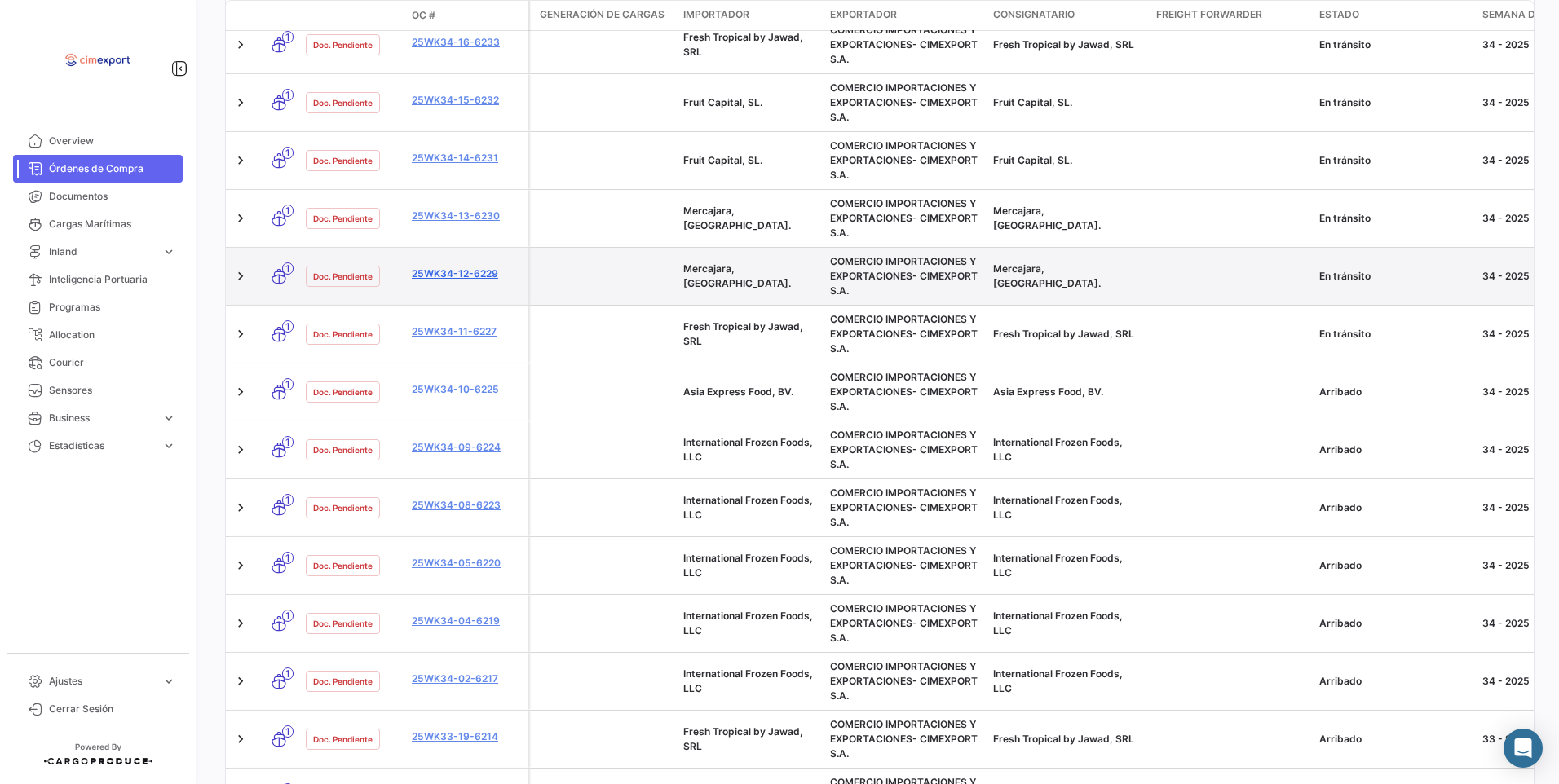
click at [462, 276] on link "25WK34-12-6229" at bounding box center [466, 274] width 109 height 14
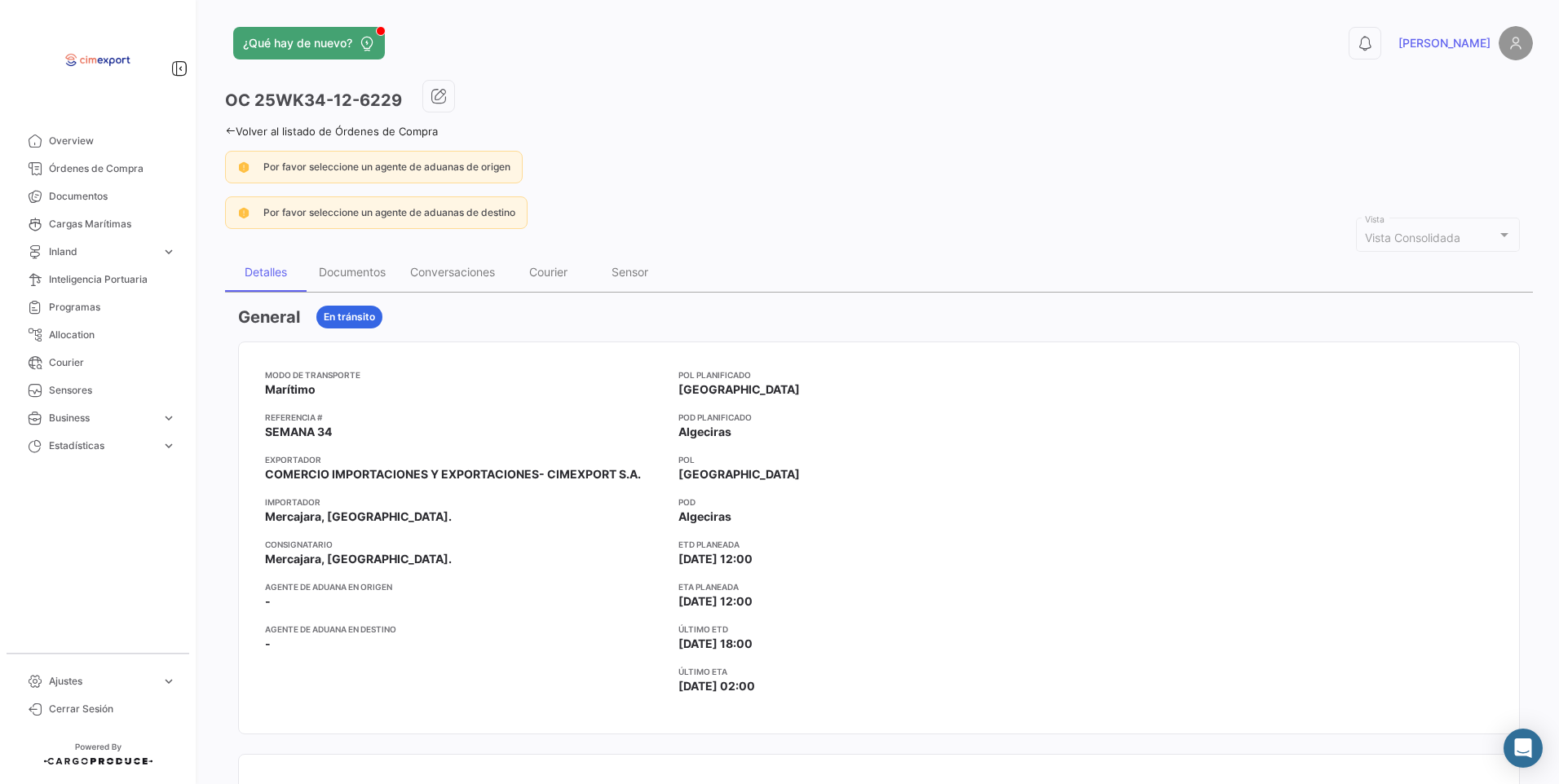
click at [246, 136] on link "Volver al listado de Órdenes de Compra" at bounding box center [331, 131] width 212 height 13
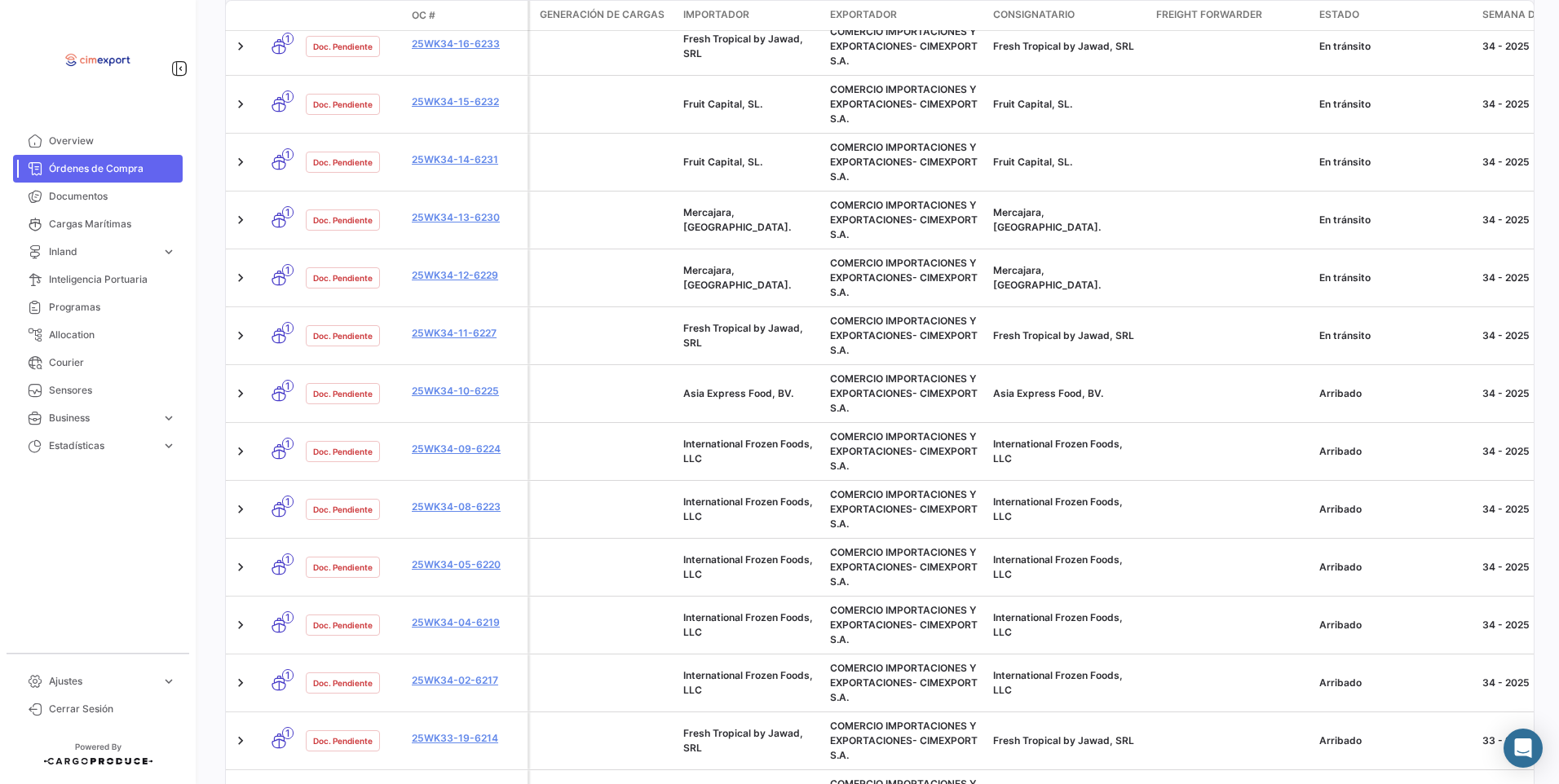
scroll to position [489, 0]
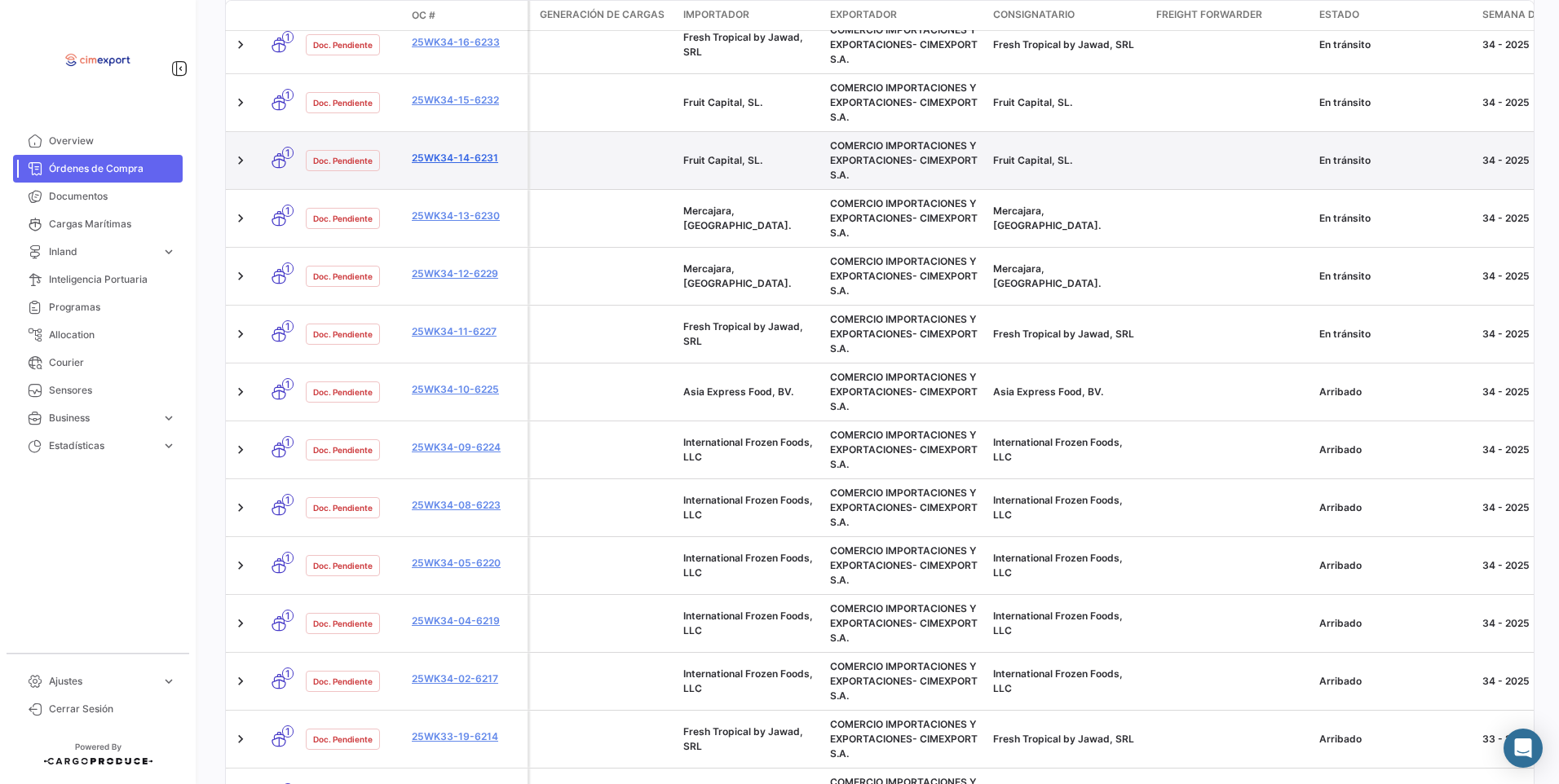
click at [479, 163] on link "25WK34-14-6231" at bounding box center [466, 158] width 109 height 14
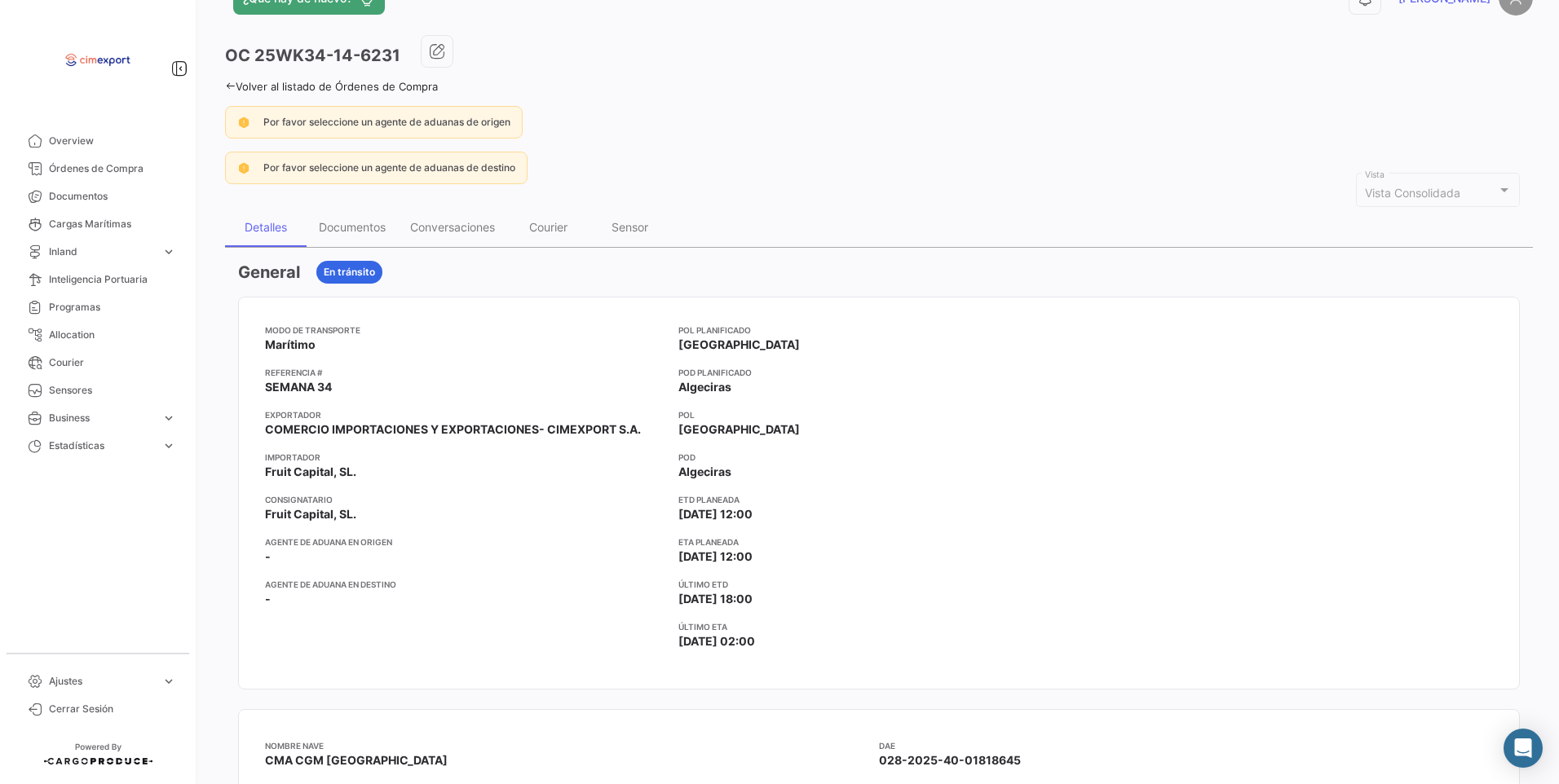
scroll to position [81, 0]
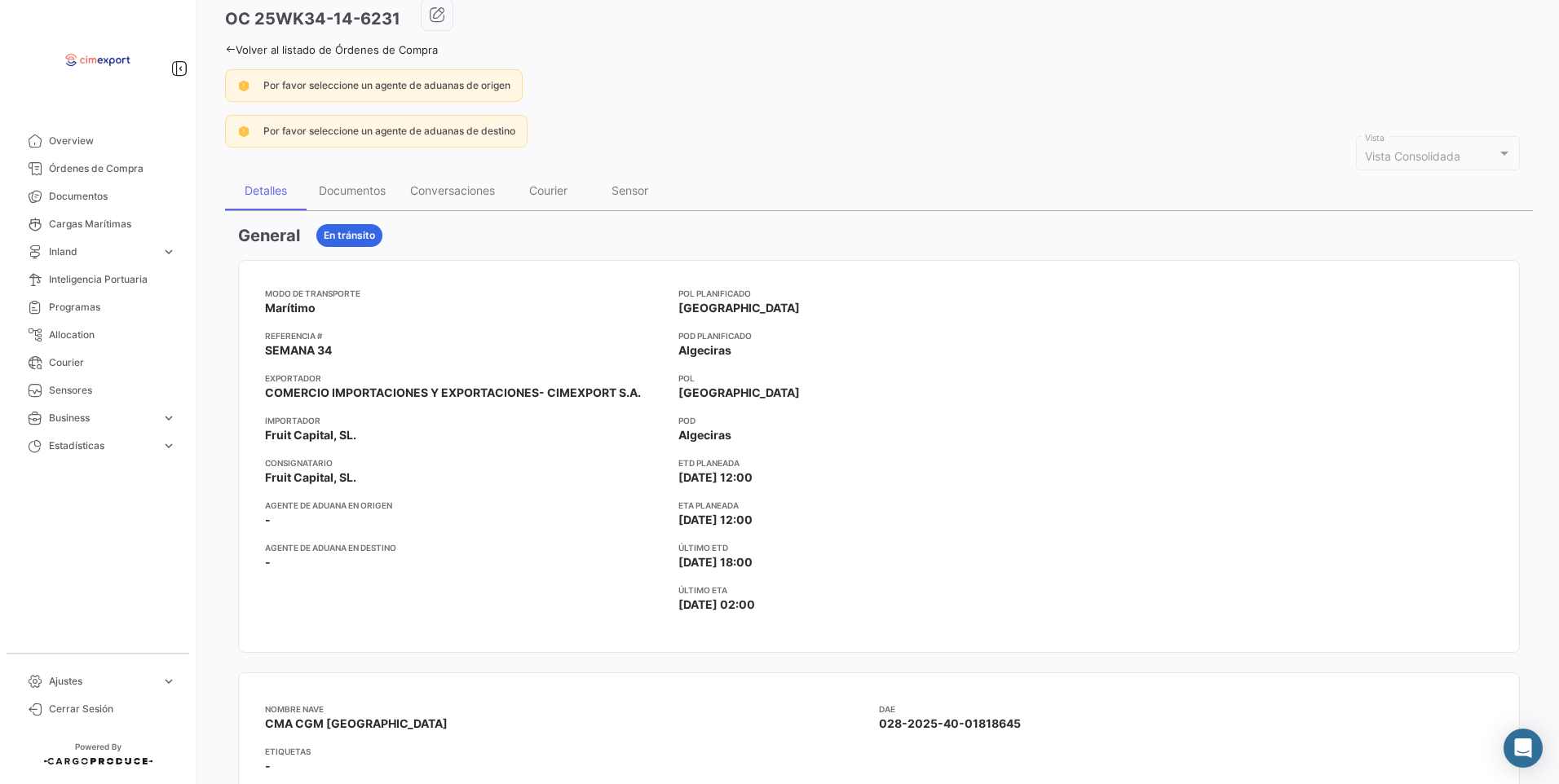
click at [232, 54] on icon at bounding box center [230, 50] width 11 height 11
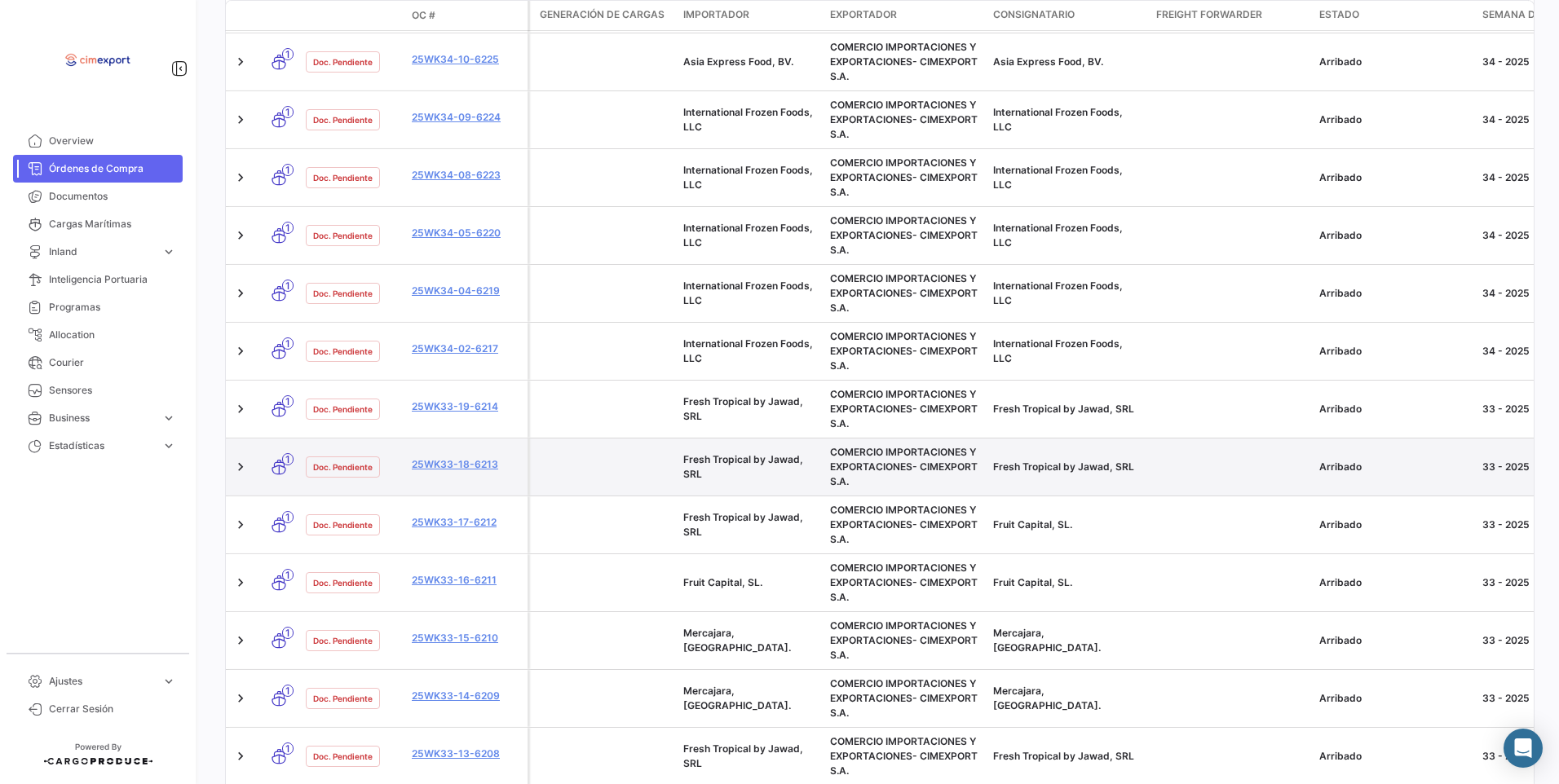
scroll to position [905, 0]
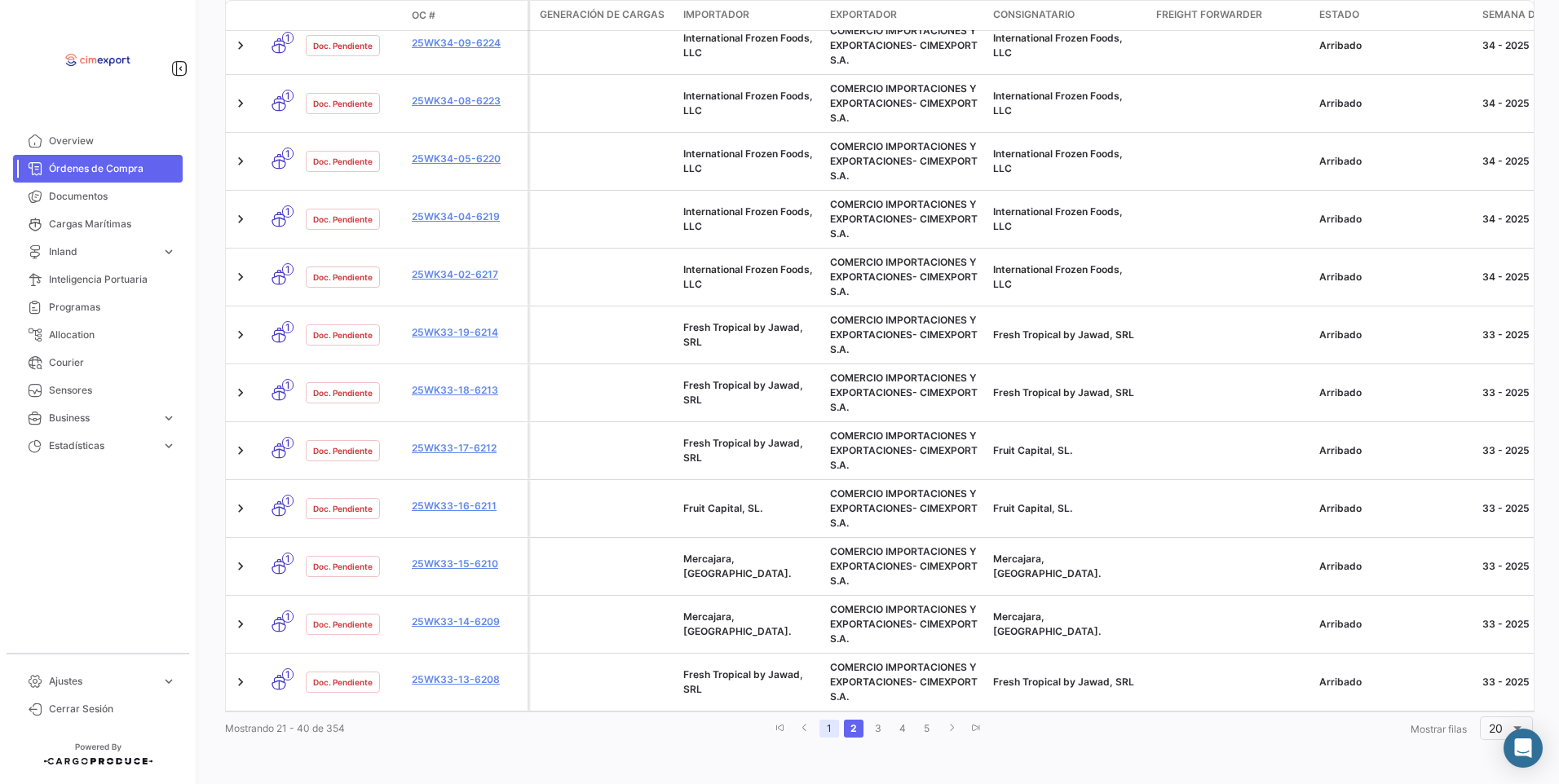
click at [822, 737] on link "1" at bounding box center [830, 729] width 20 height 18
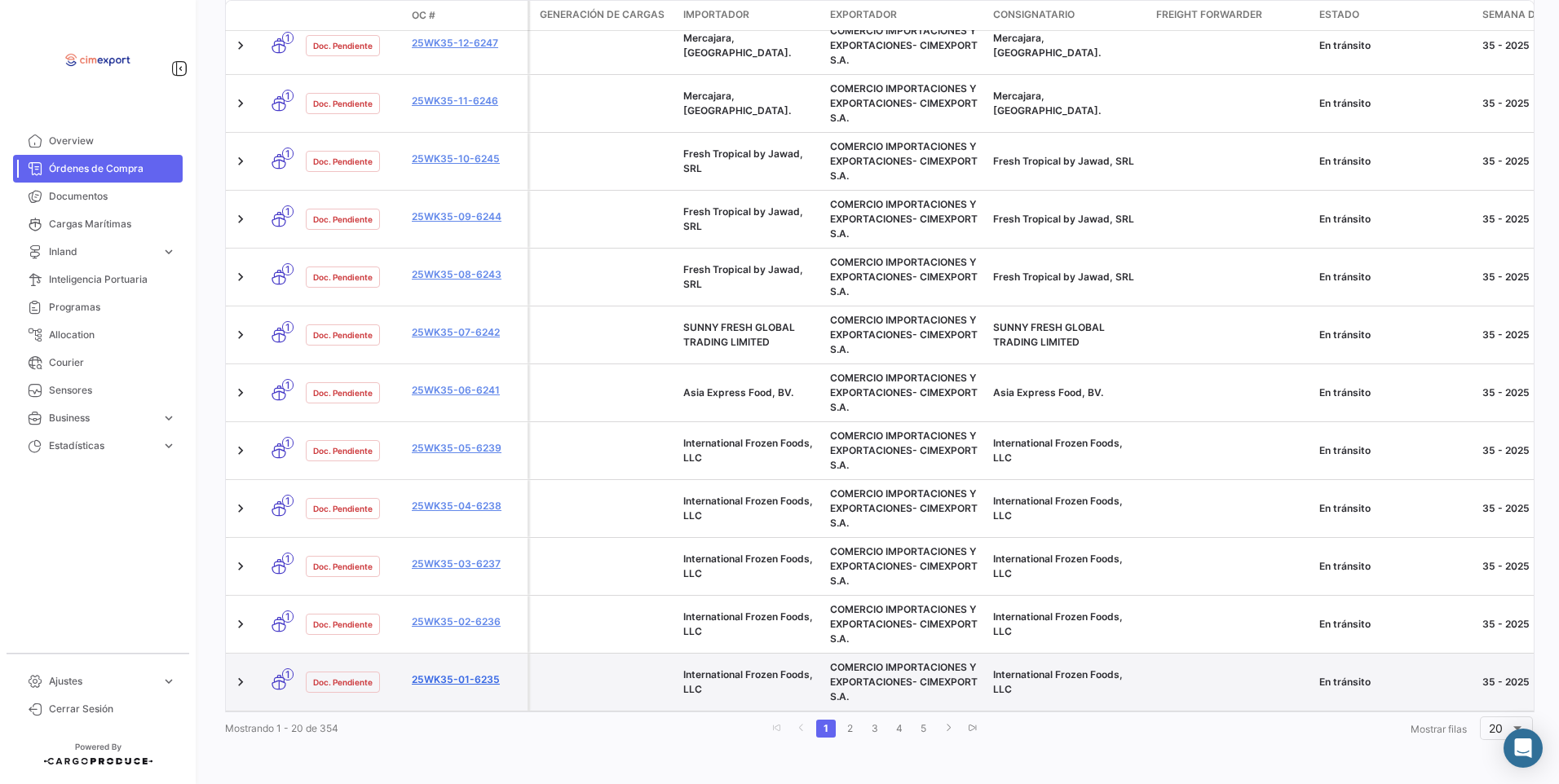
click at [475, 672] on link "25WK35-01-6235" at bounding box center [466, 679] width 109 height 14
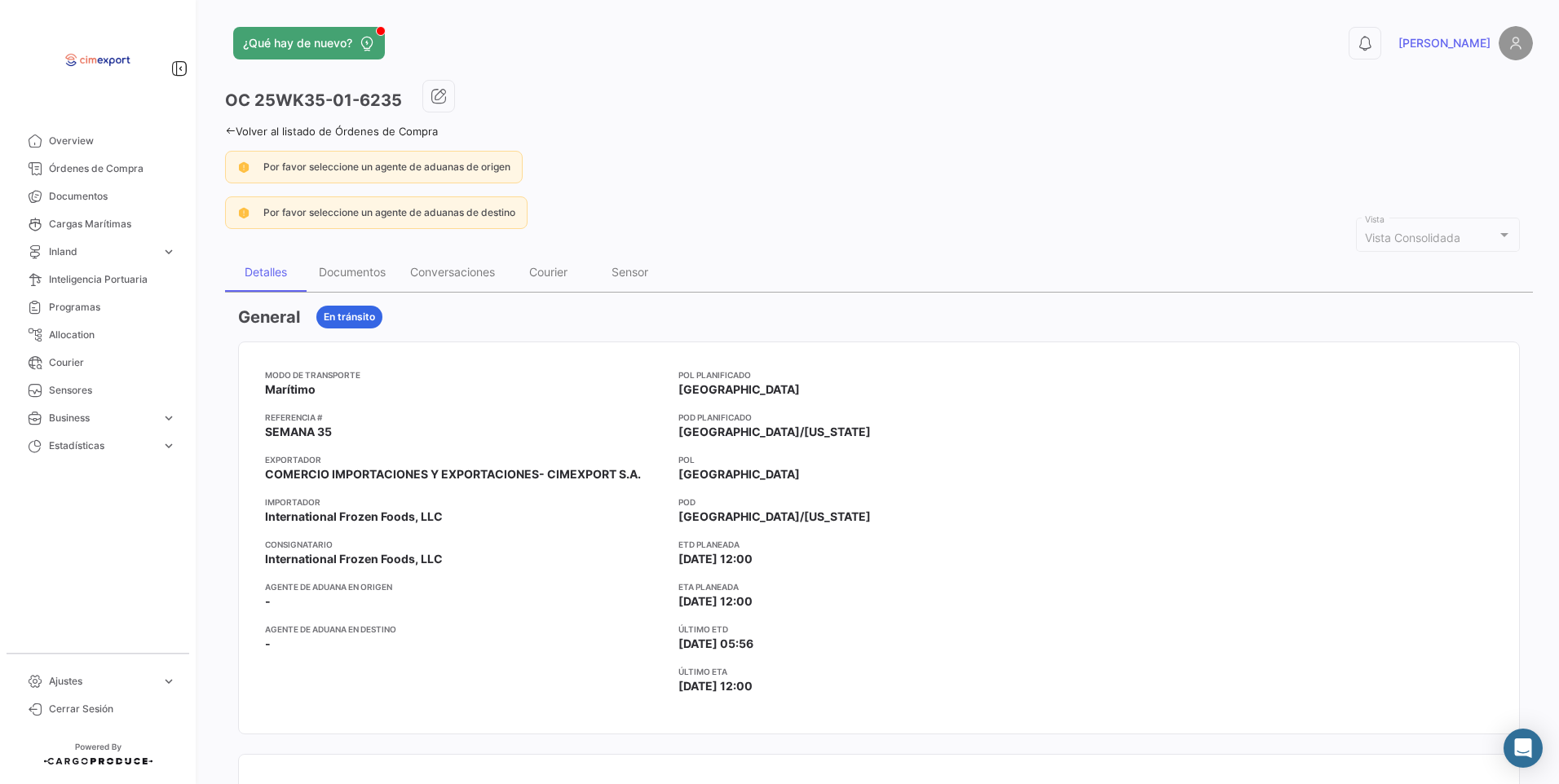
click at [254, 135] on link "Volver al listado de Órdenes de Compra" at bounding box center [331, 131] width 212 height 13
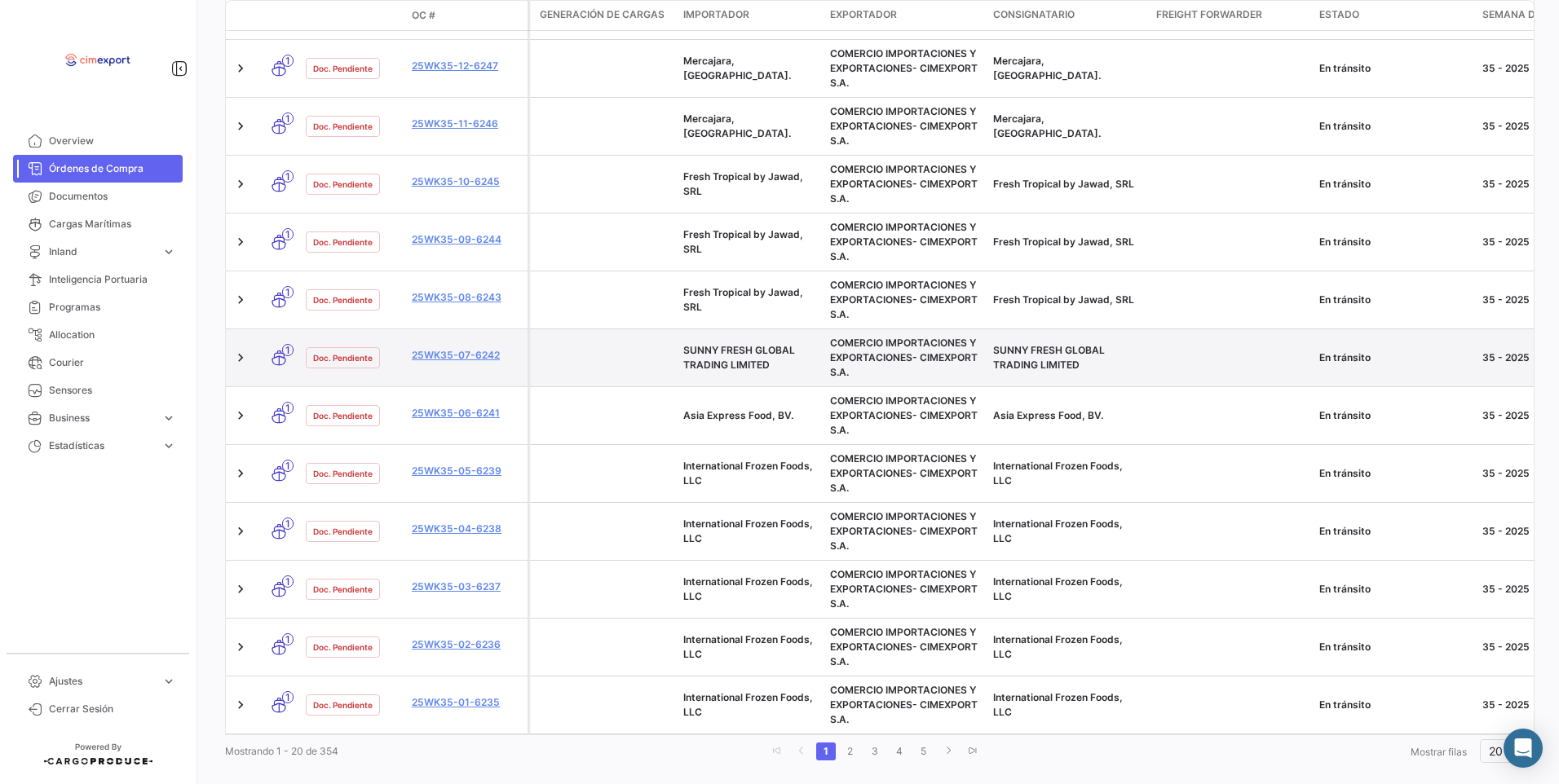
scroll to position [905, 0]
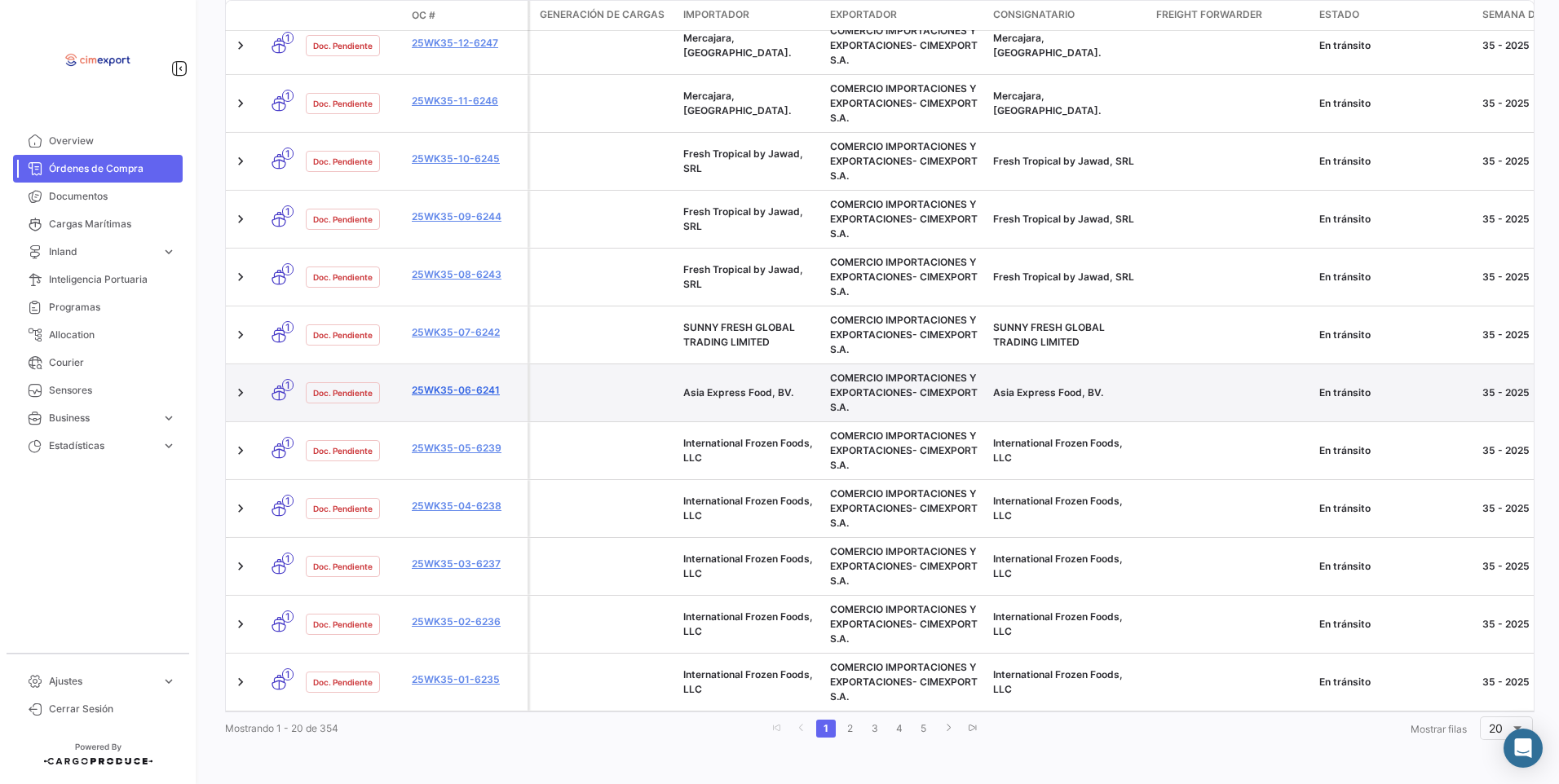
click at [445, 383] on link "25WK35-06-6241" at bounding box center [466, 390] width 109 height 14
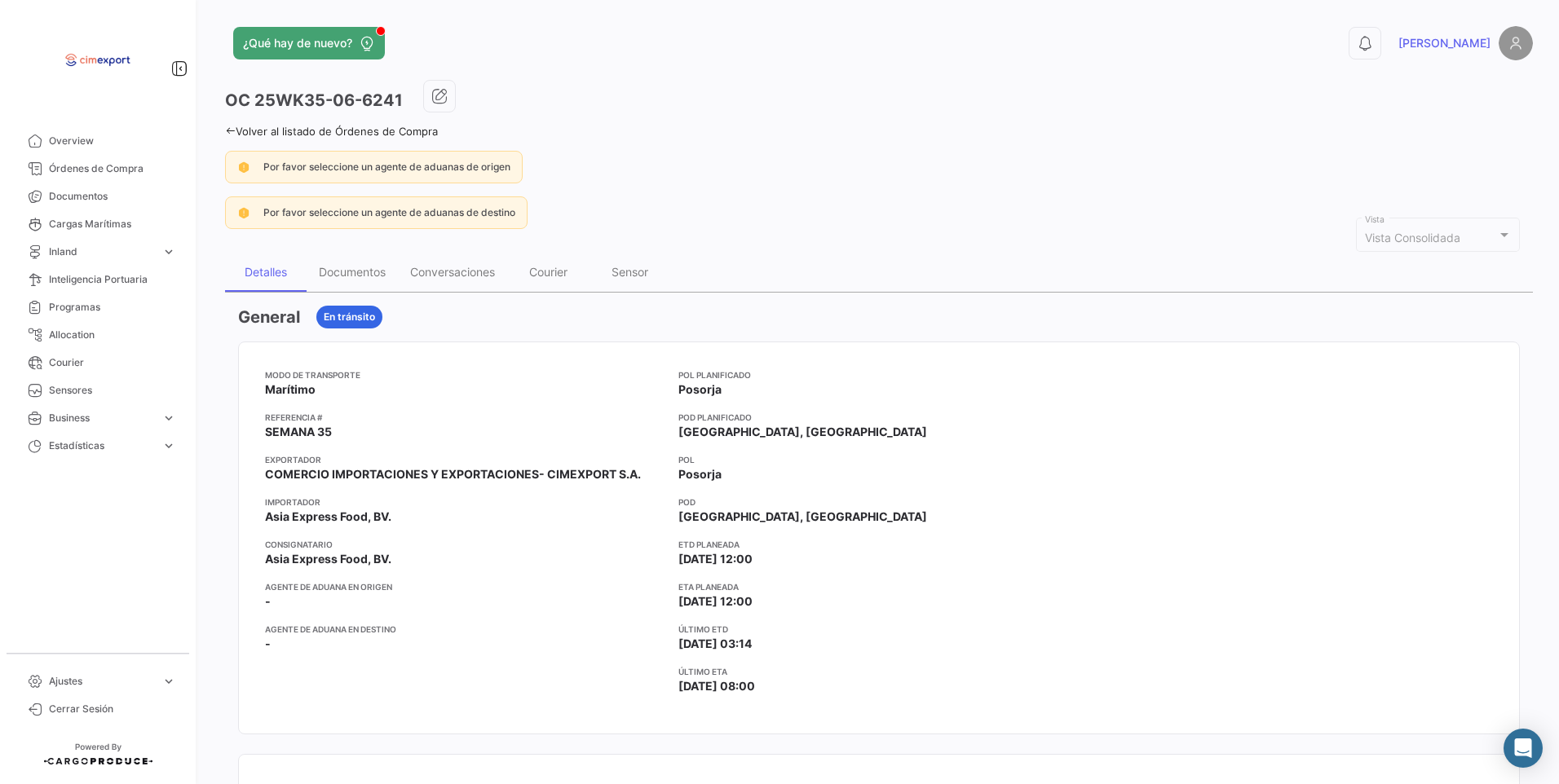
click at [249, 126] on link "Volver al listado de Órdenes de Compra" at bounding box center [331, 131] width 212 height 13
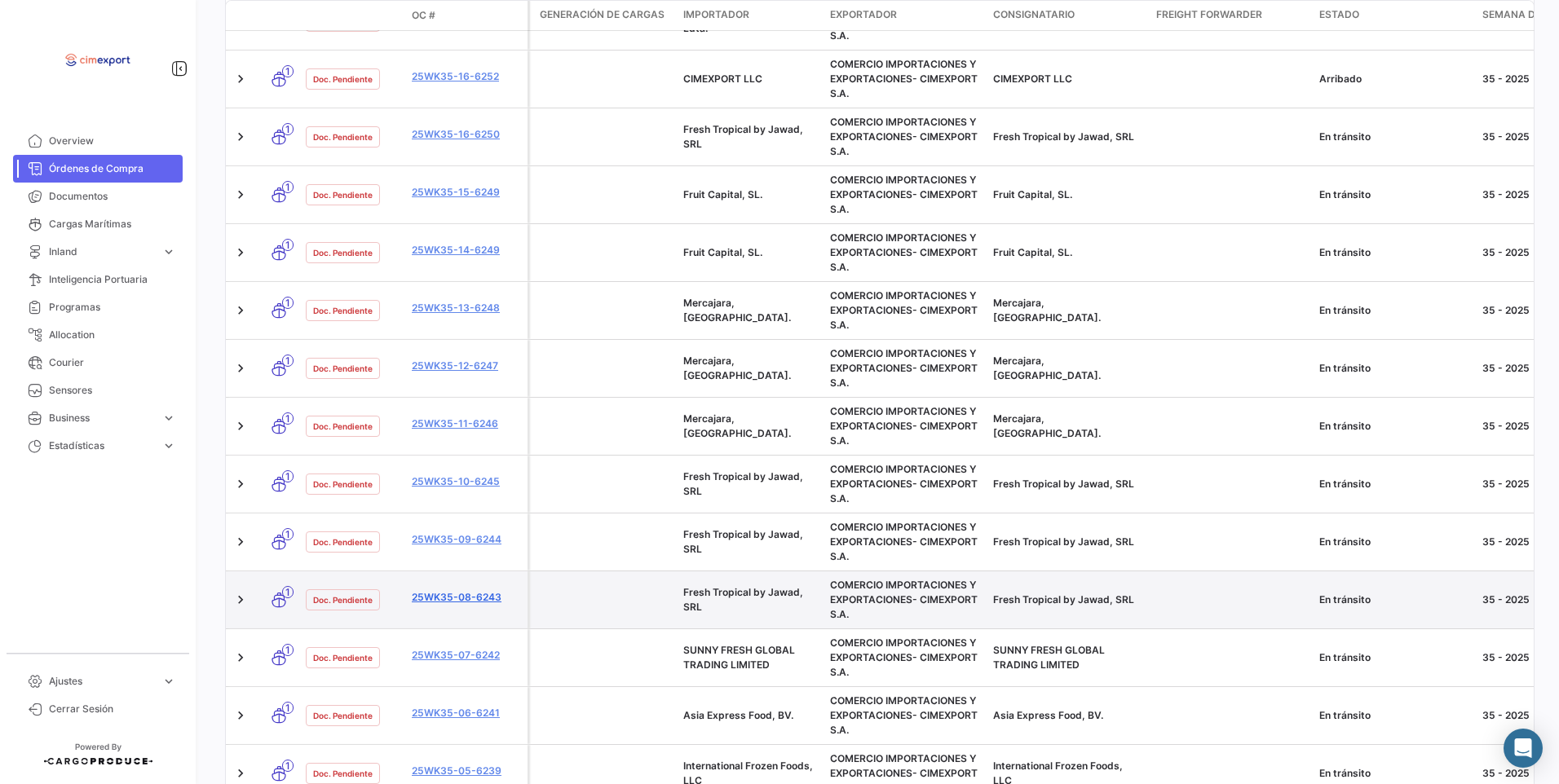
scroll to position [652, 0]
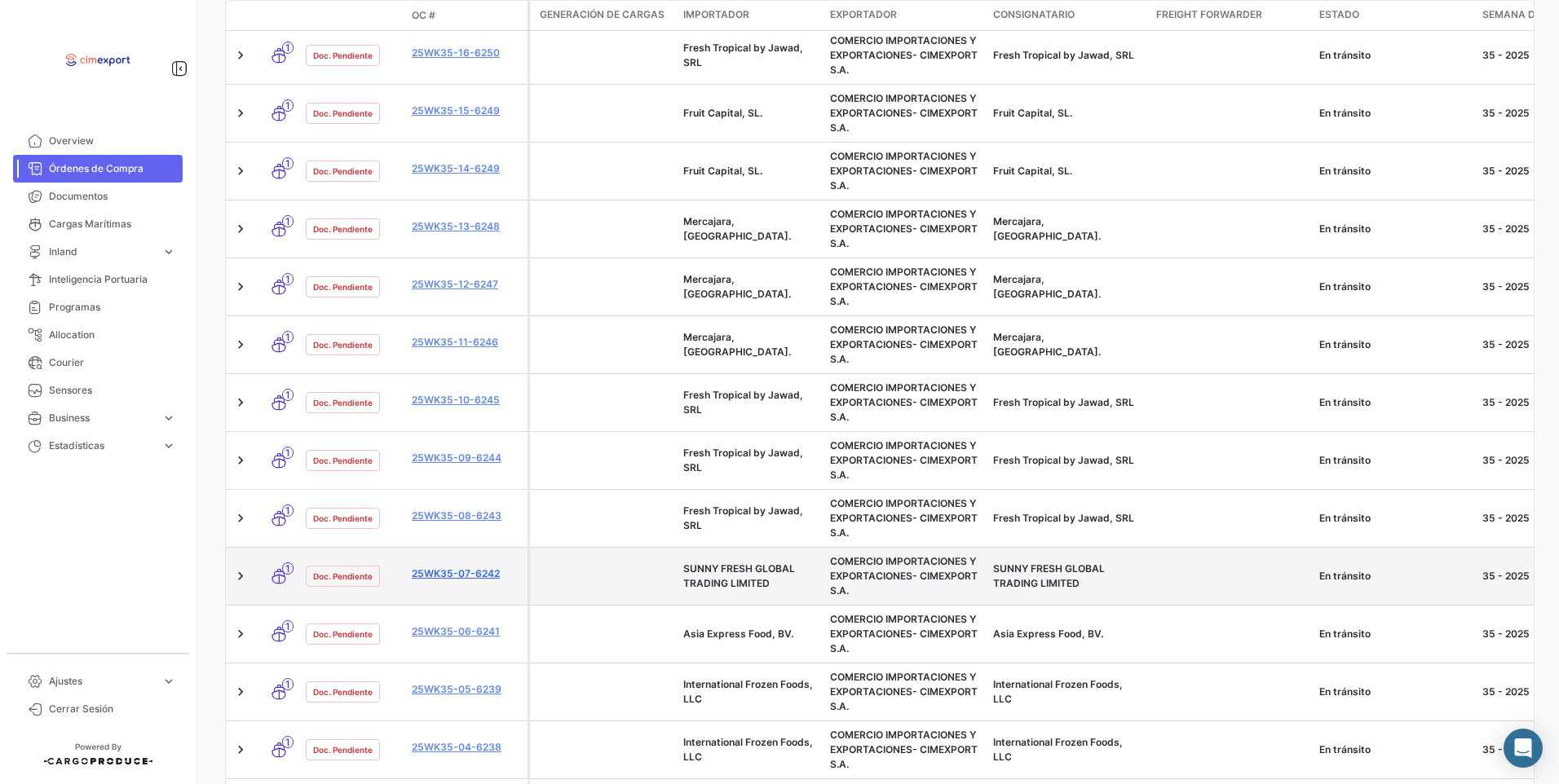
click at [474, 574] on link "25WK35-07-6242" at bounding box center [466, 574] width 109 height 14
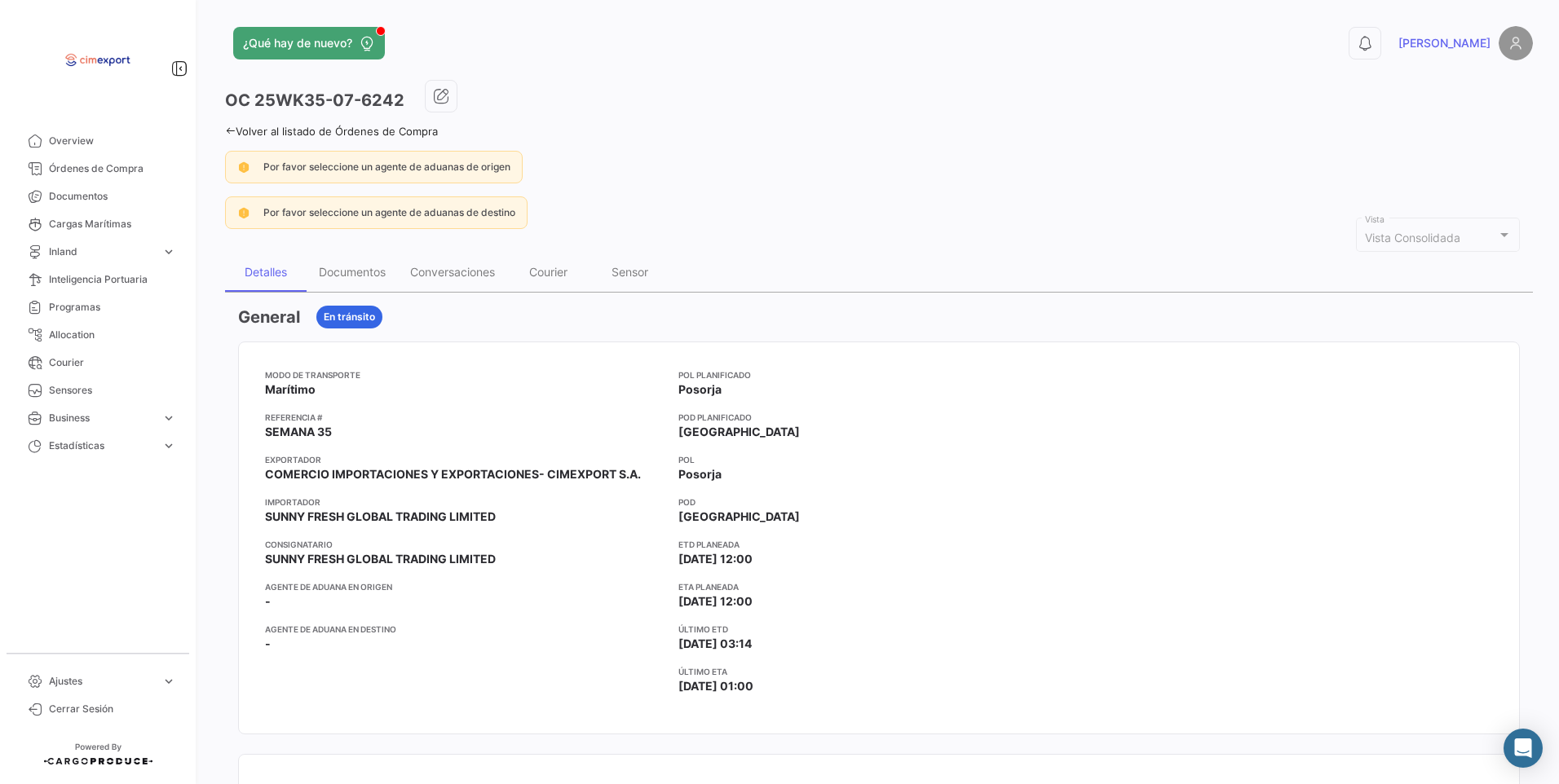
click at [269, 135] on link "Volver al listado de Órdenes de Compra" at bounding box center [331, 131] width 212 height 13
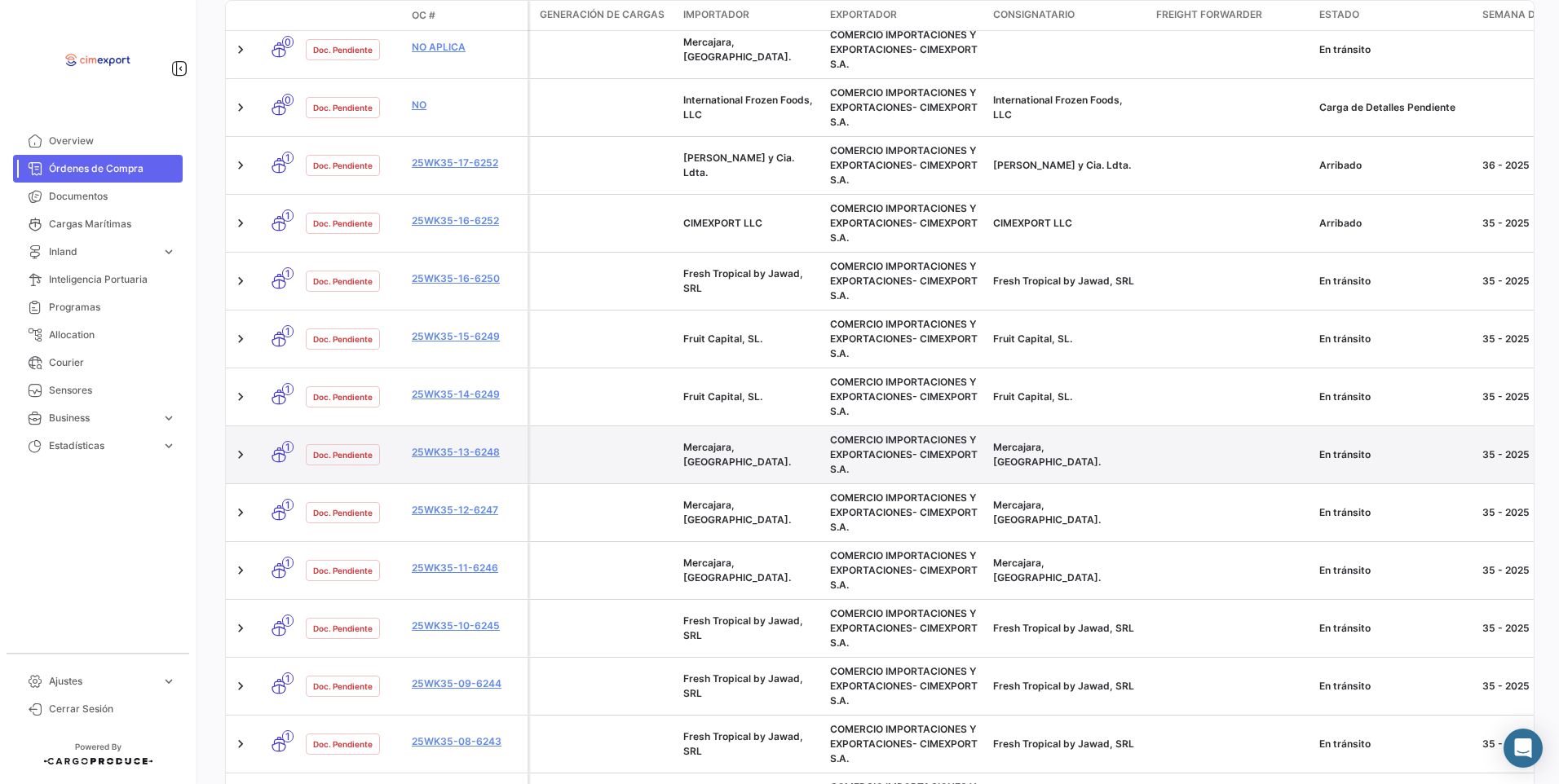
scroll to position [652, 0]
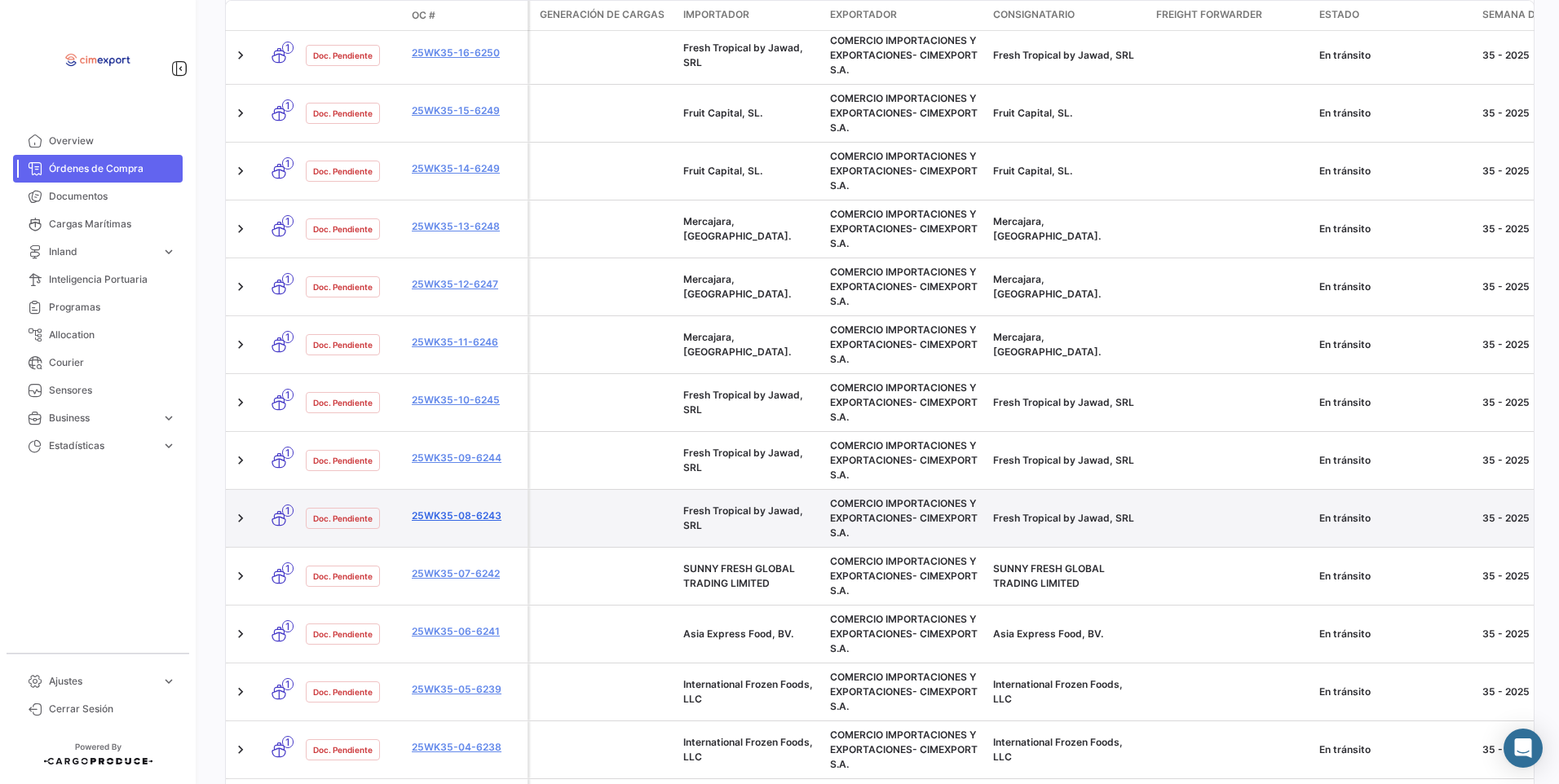
click at [490, 519] on link "25WK35-08-6243" at bounding box center [466, 516] width 109 height 14
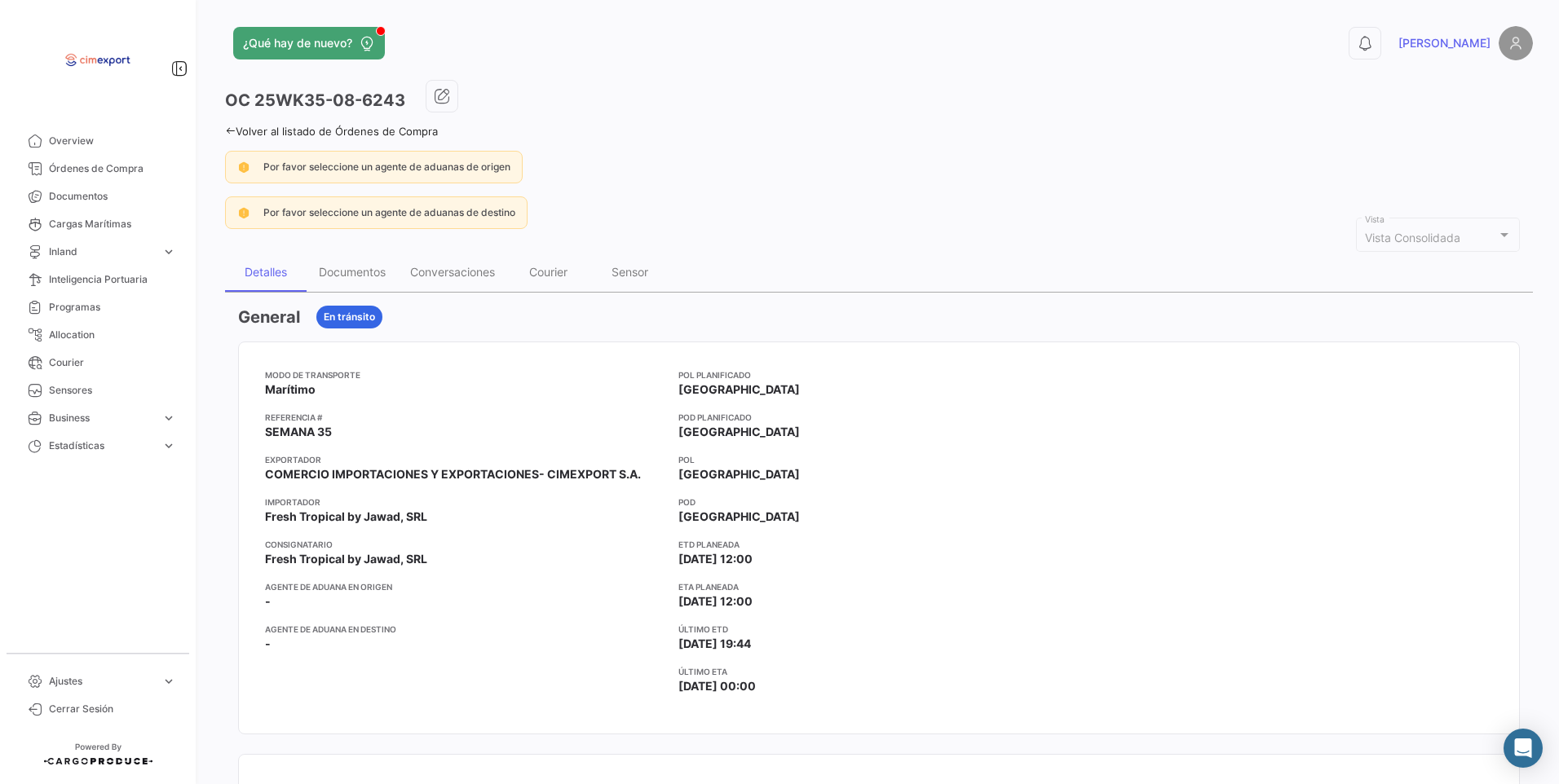
click at [236, 135] on link "Volver al listado de Órdenes de Compra" at bounding box center [331, 131] width 212 height 13
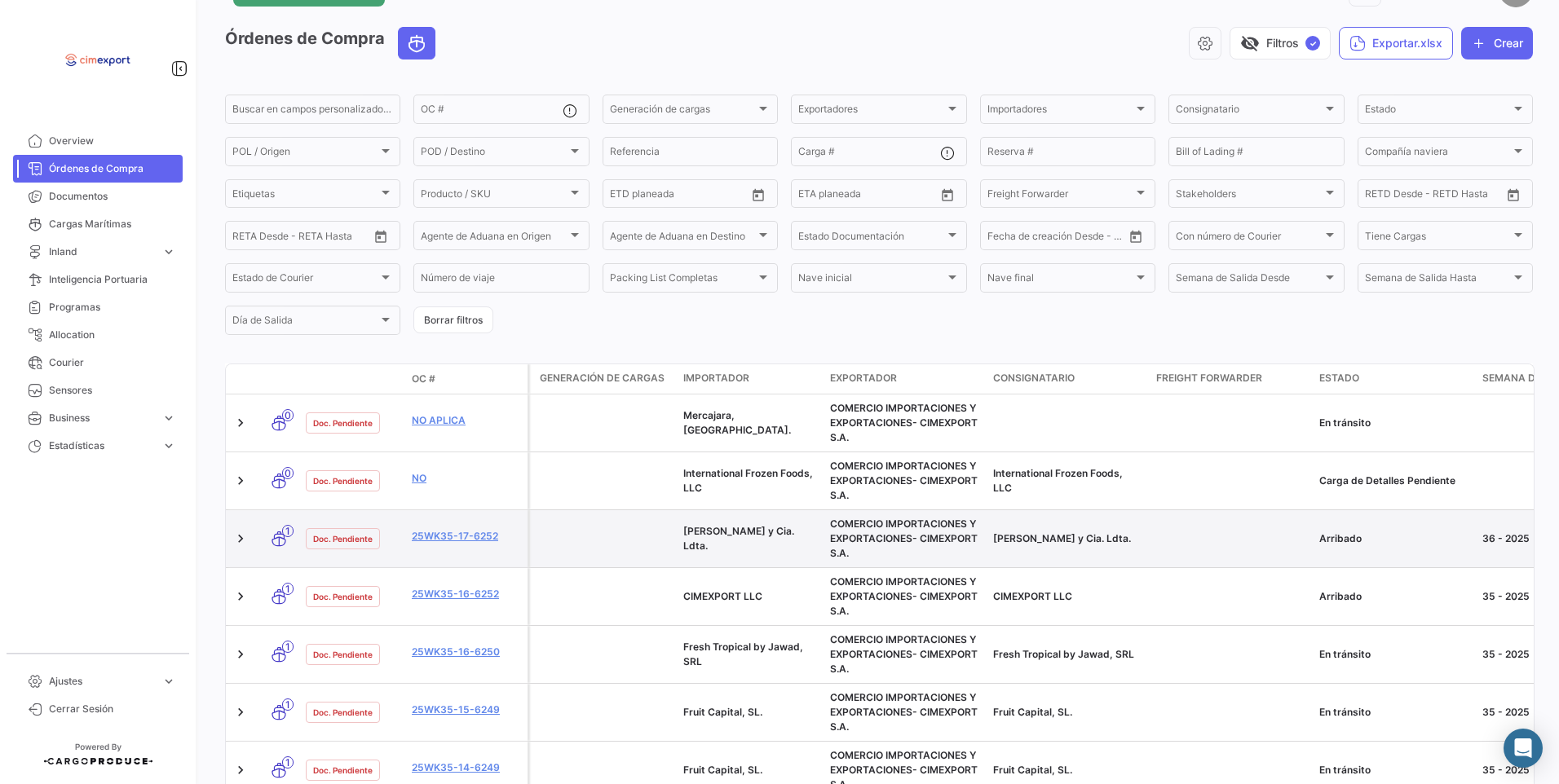
scroll to position [326, 0]
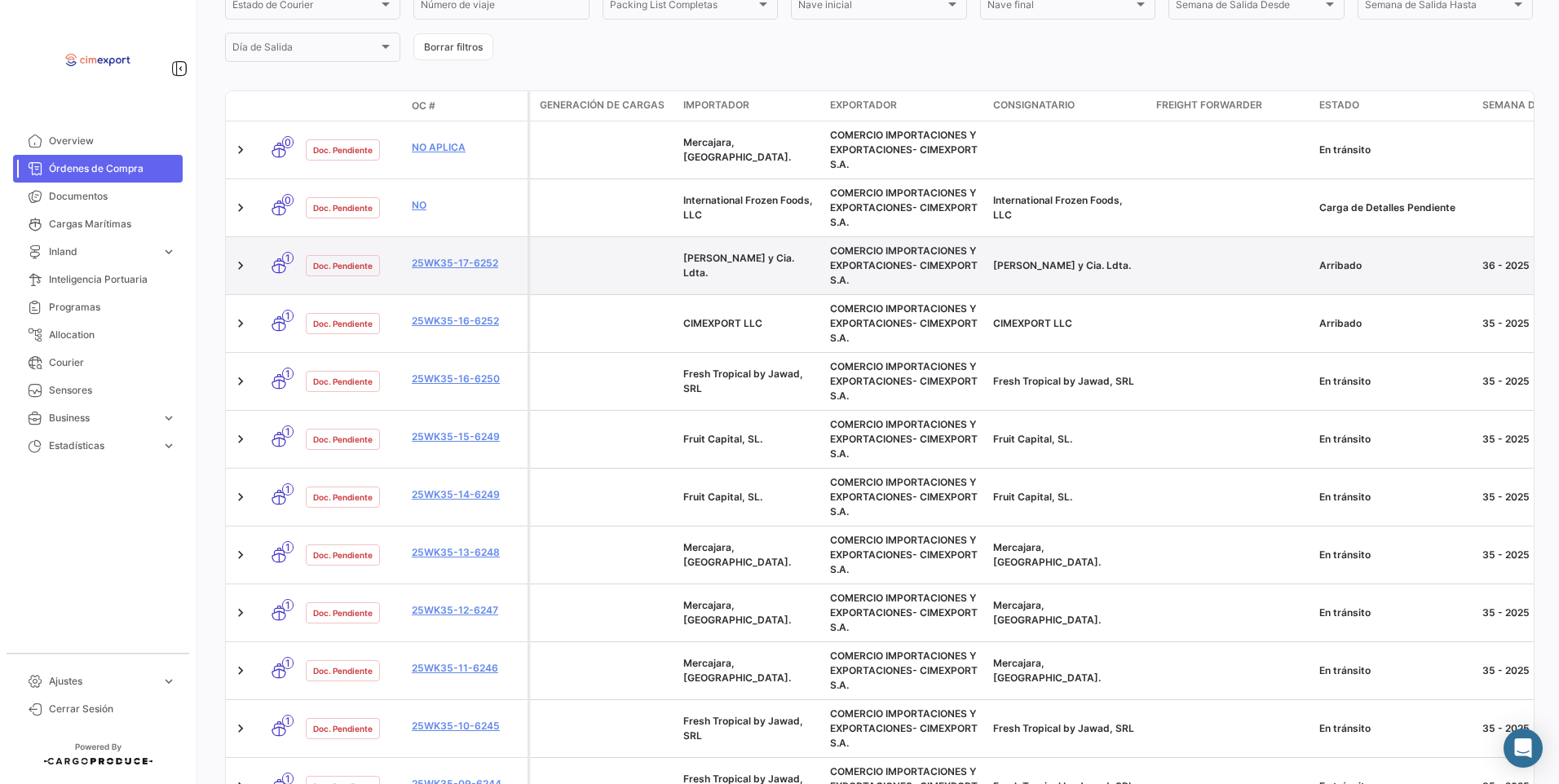
click at [459, 272] on div "25WK35-17-6252" at bounding box center [466, 265] width 109 height 19
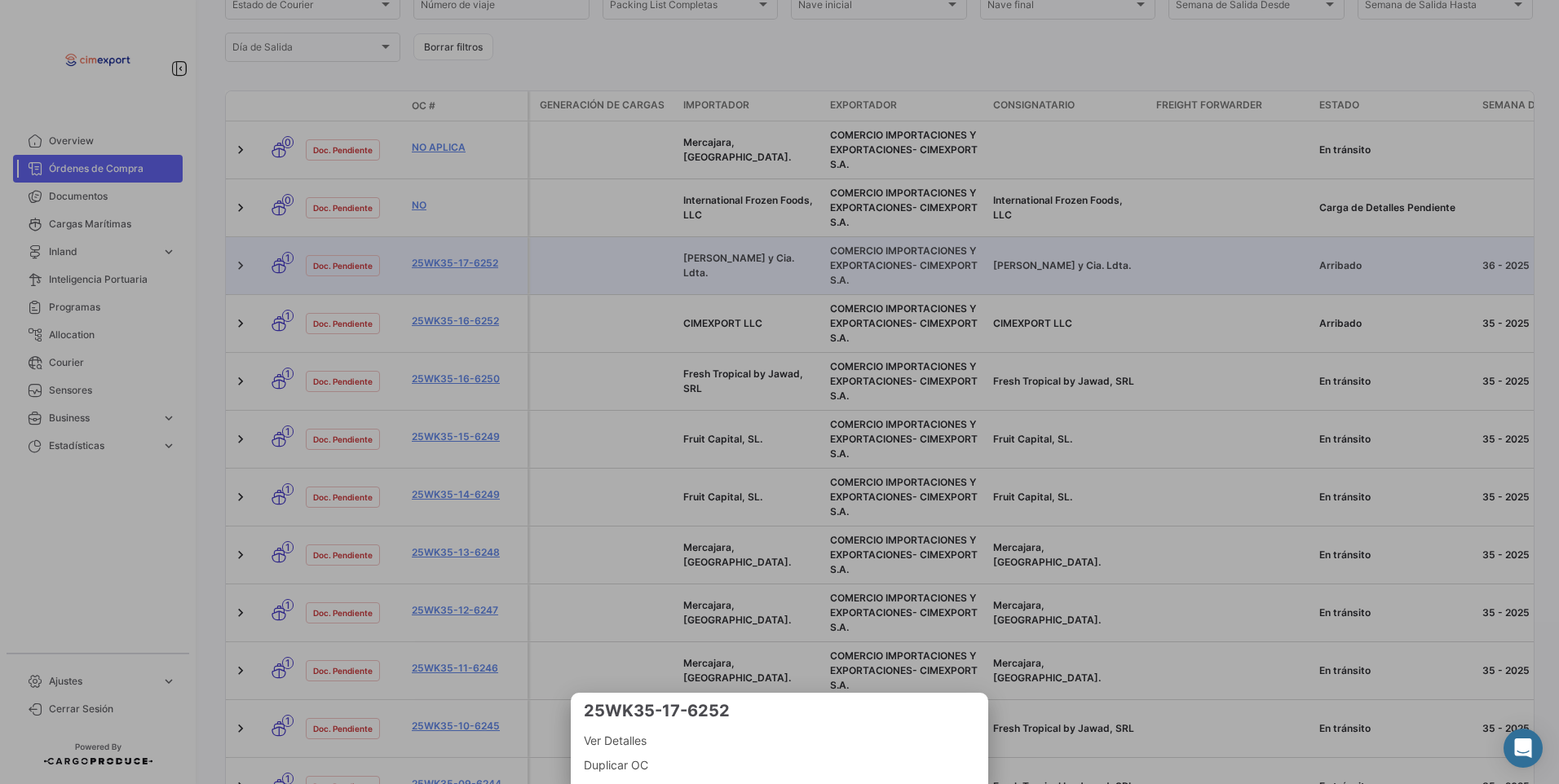
click at [460, 268] on div at bounding box center [779, 392] width 1559 height 784
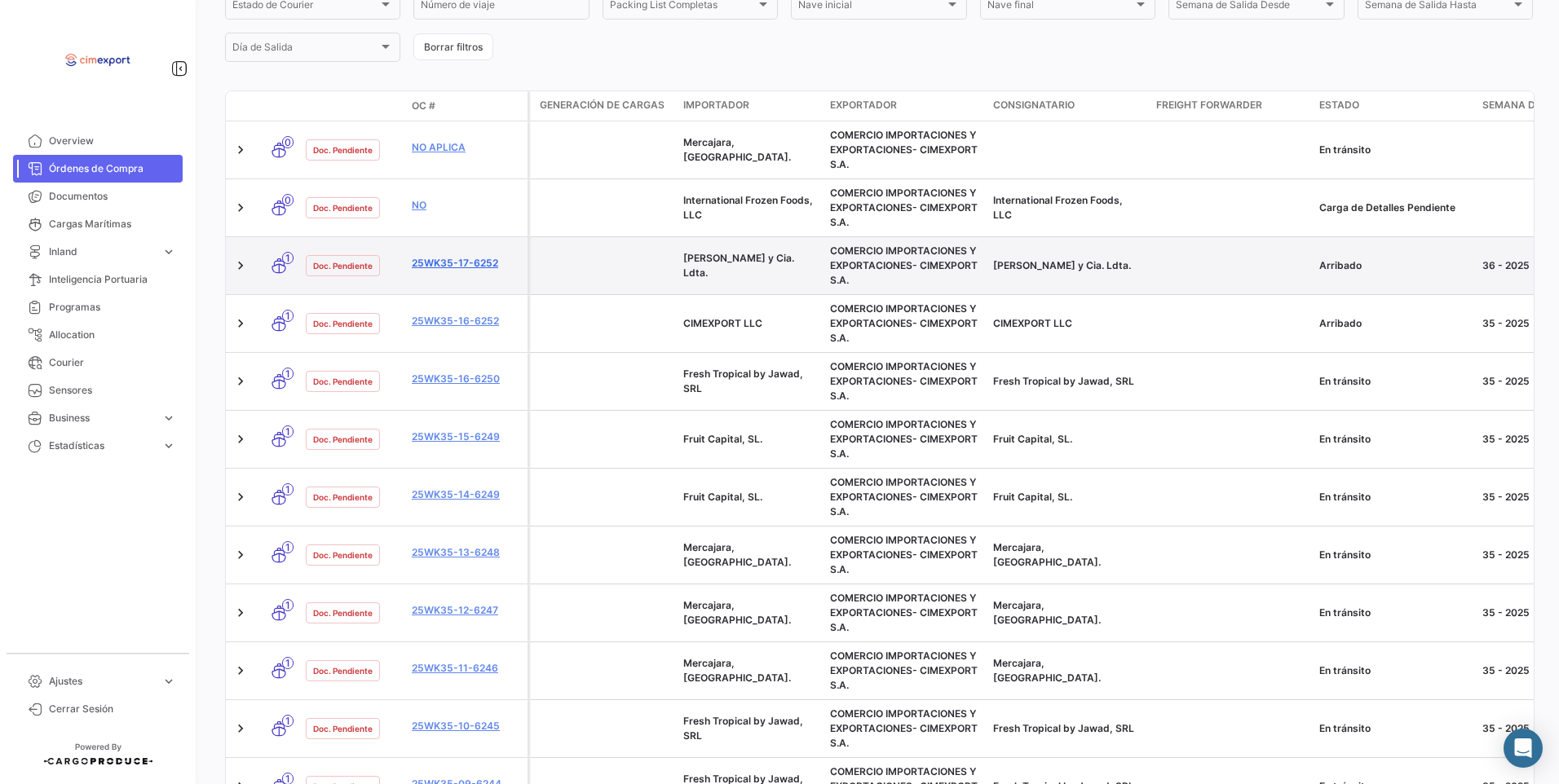
click at [461, 268] on link "25WK35-17-6252" at bounding box center [466, 263] width 109 height 14
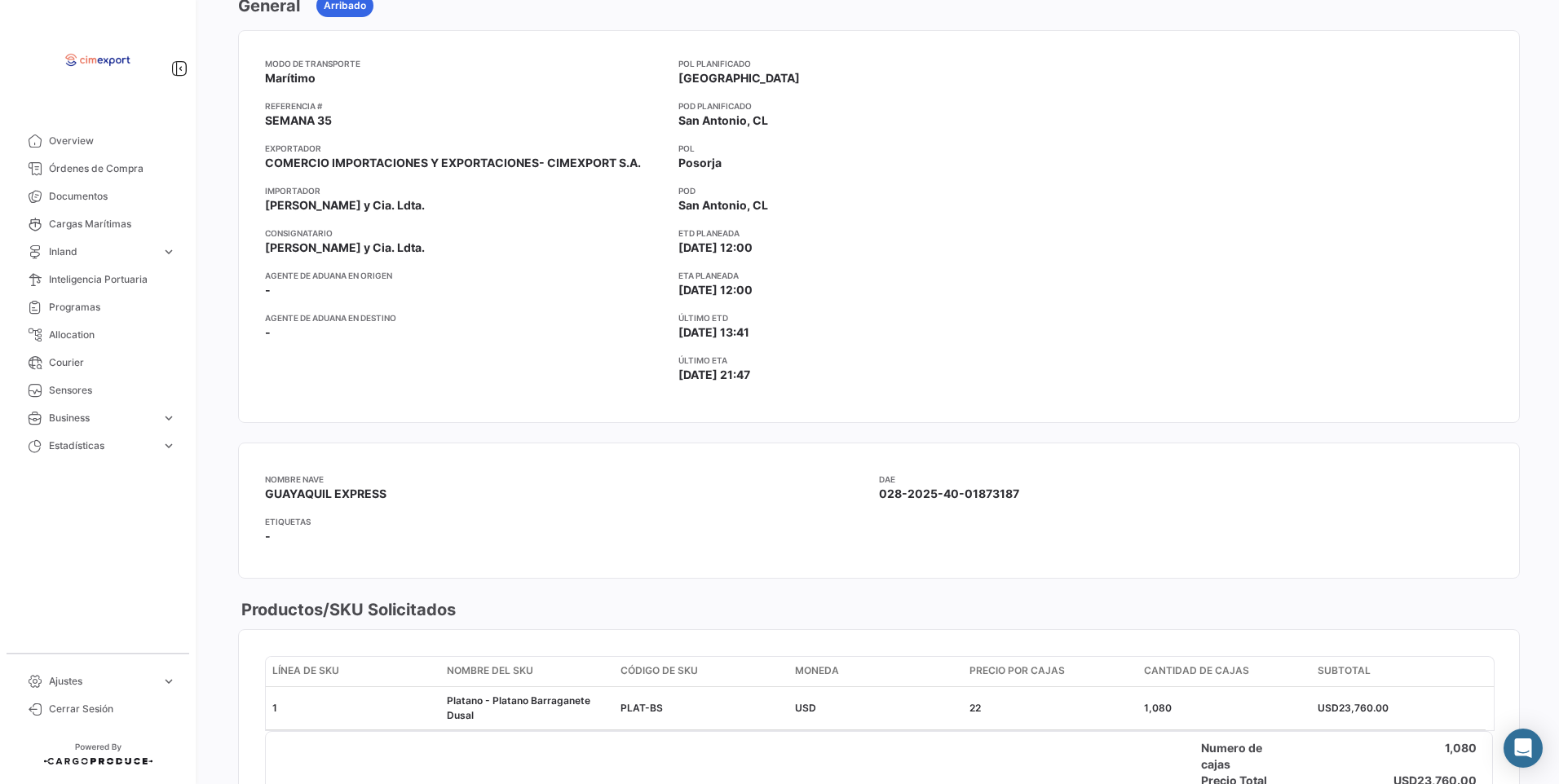
scroll to position [81, 0]
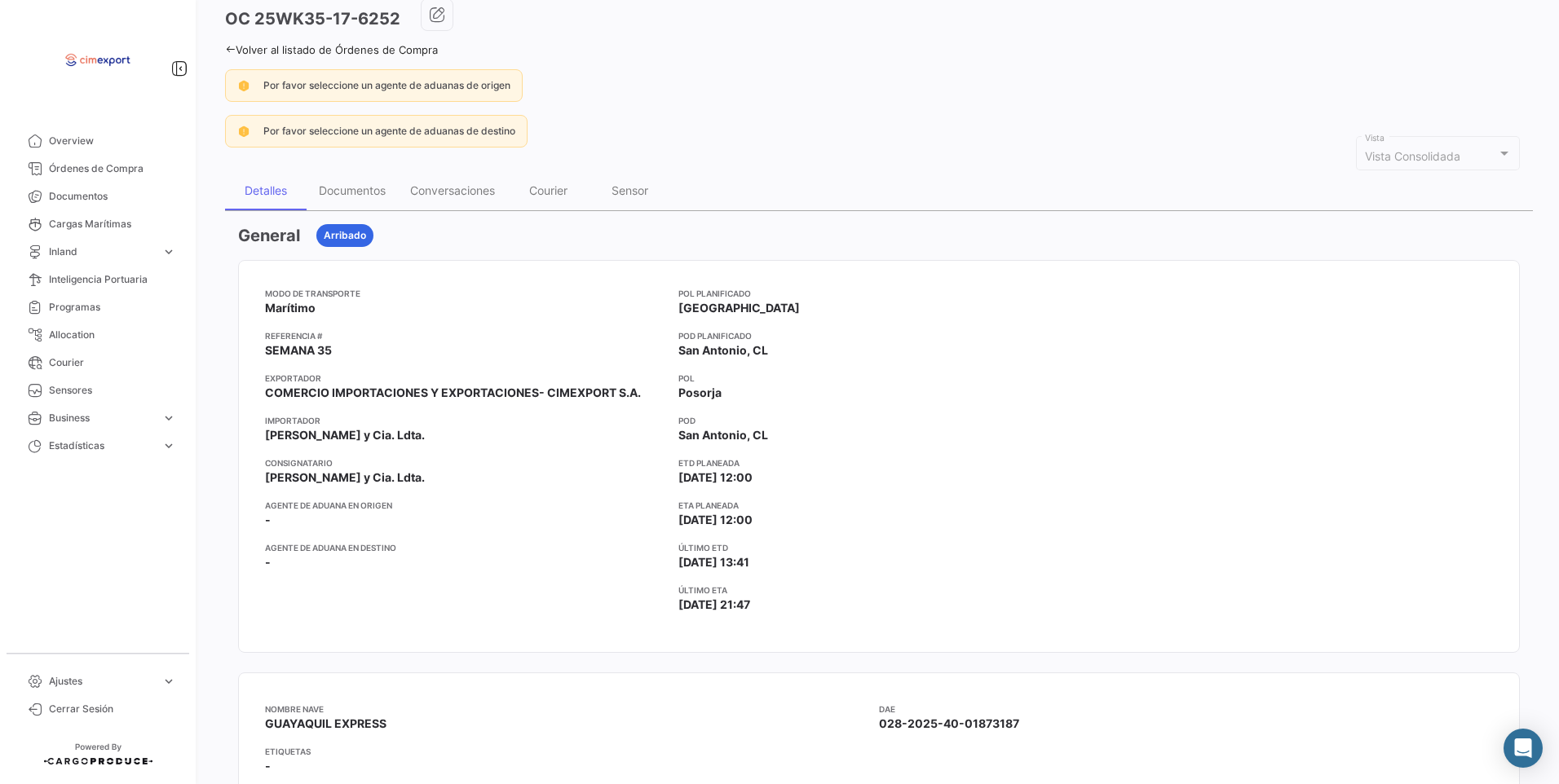
click at [237, 41] on div "Volver al listado de Órdenes de Compra" at bounding box center [878, 47] width 1308 height 17
click at [235, 49] on icon at bounding box center [230, 50] width 11 height 11
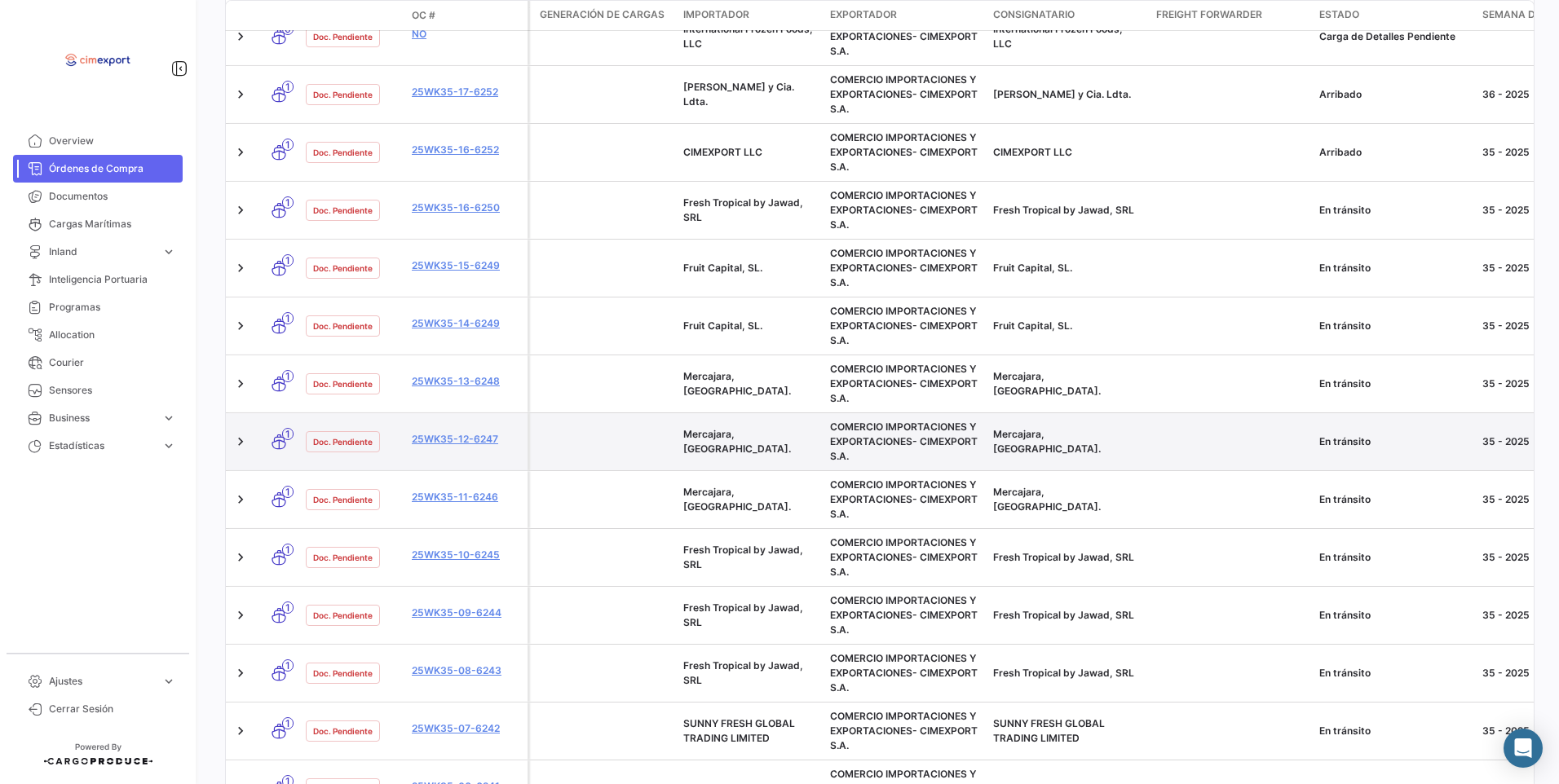
scroll to position [172, 0]
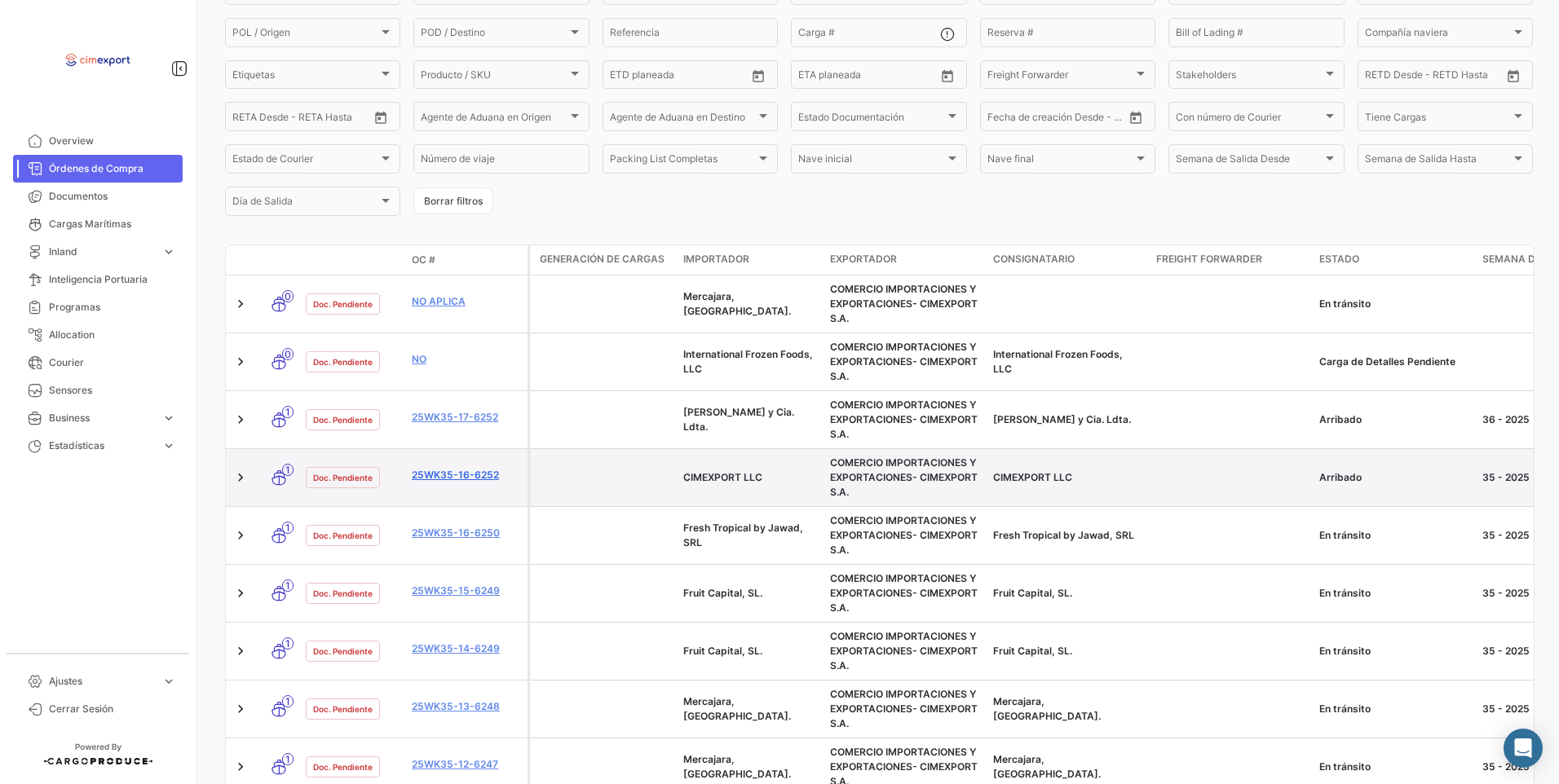
click at [456, 471] on link "25WK35-16-6252" at bounding box center [466, 475] width 109 height 14
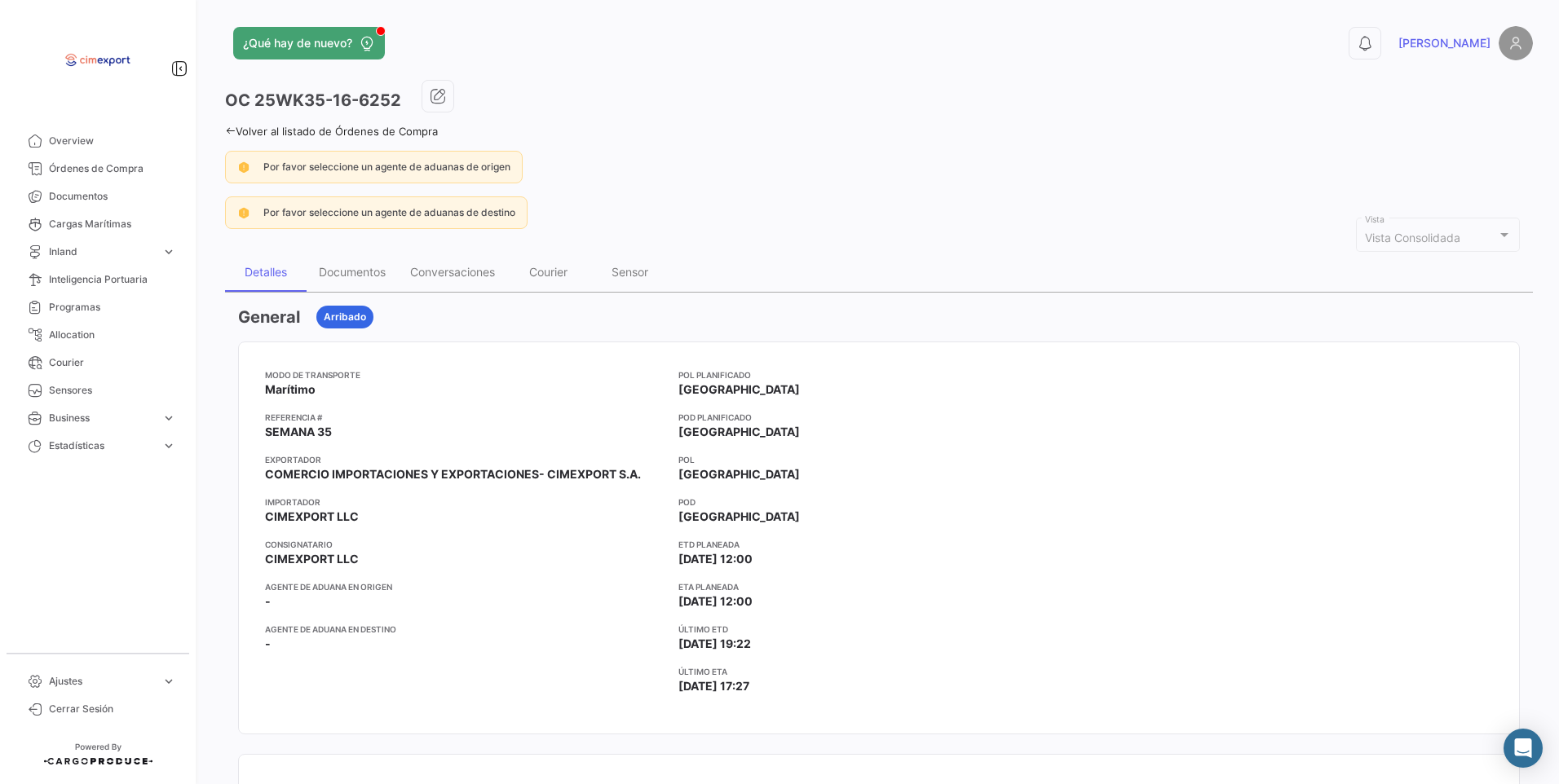
click at [242, 129] on link "Volver al listado de Órdenes de Compra" at bounding box center [331, 131] width 212 height 13
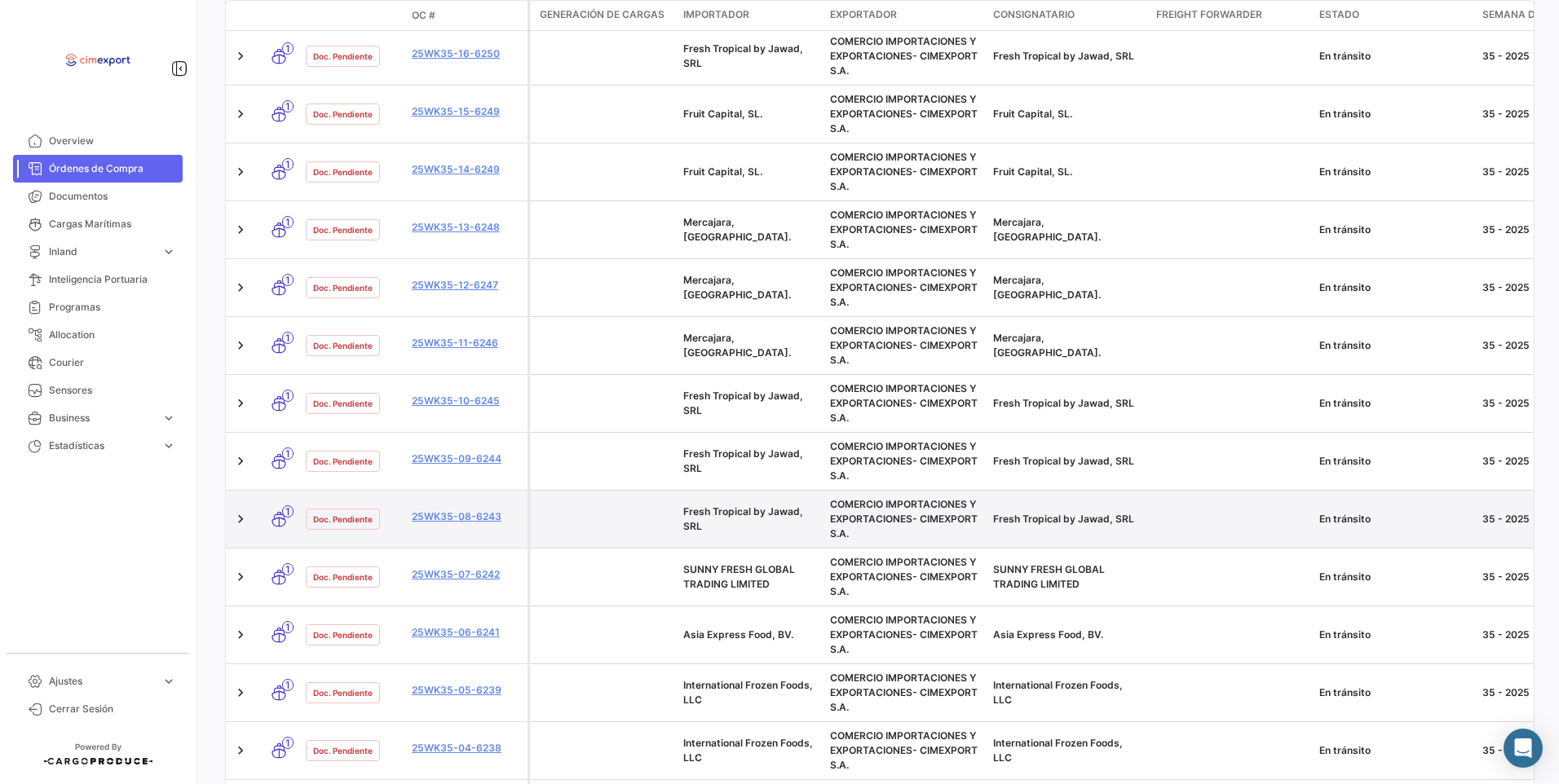
scroll to position [905, 0]
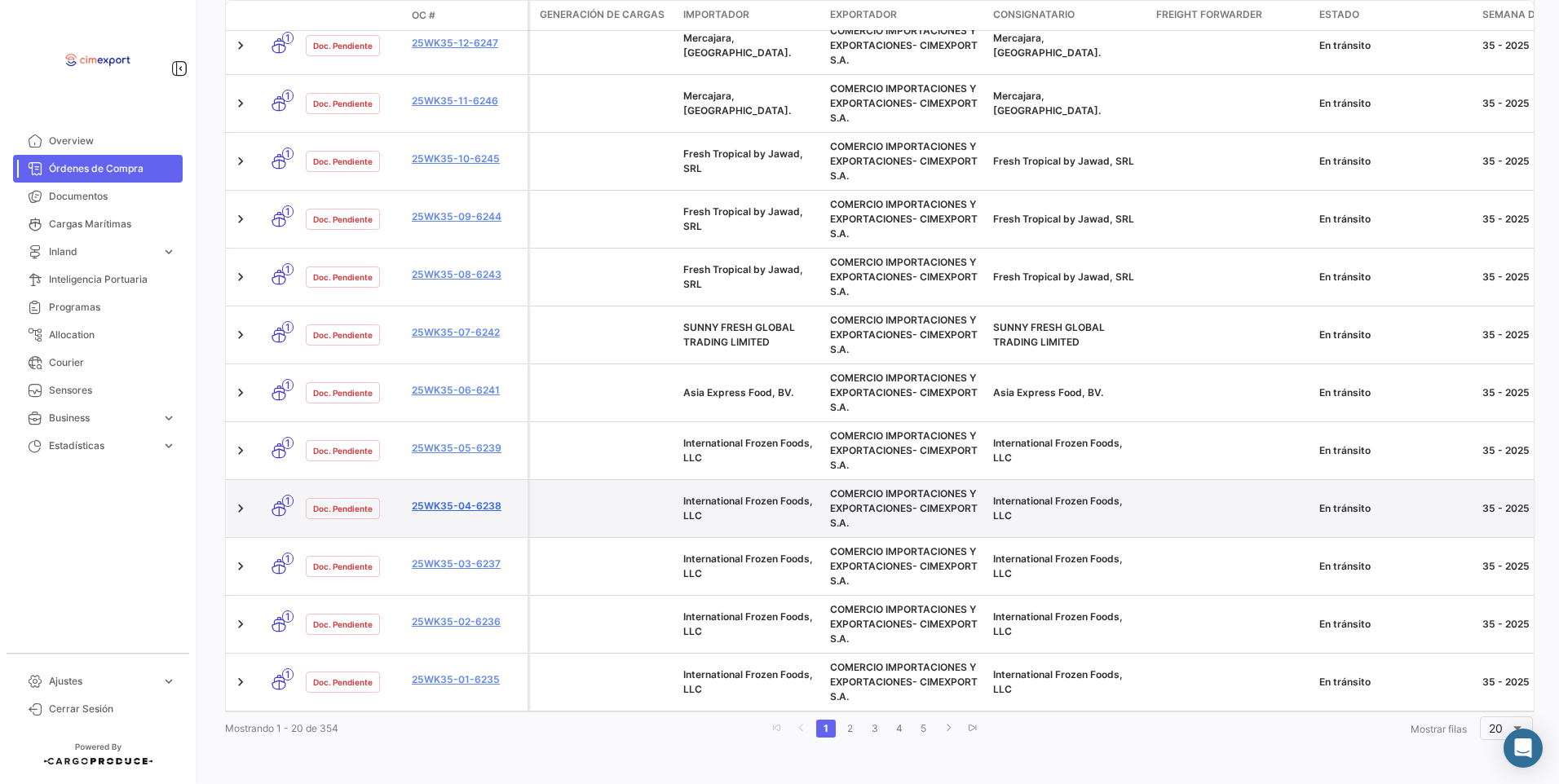
click at [440, 500] on link "25WK35-04-6238" at bounding box center [466, 506] width 109 height 14
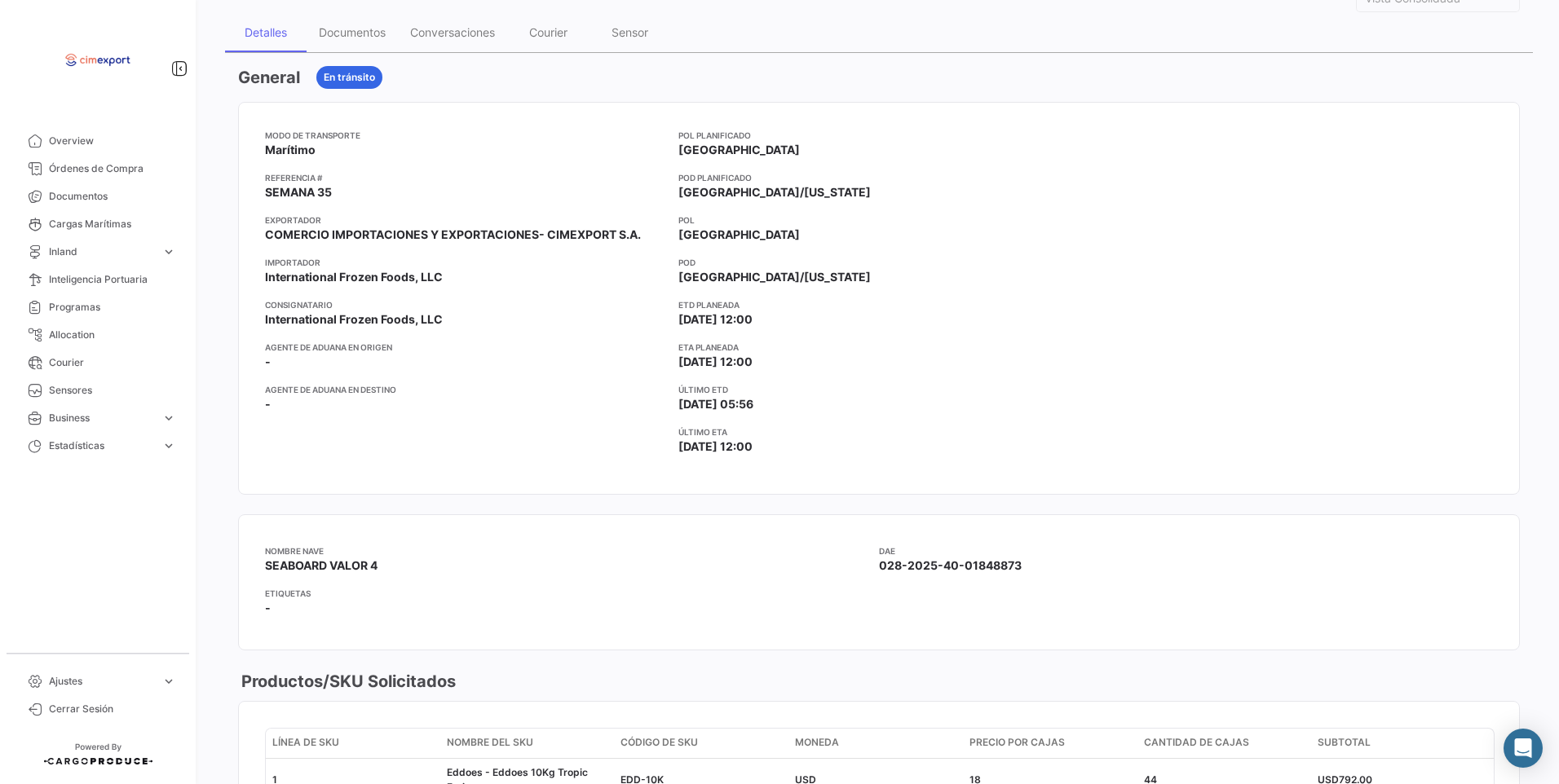
scroll to position [245, 0]
